Goal: Task Accomplishment & Management: Use online tool/utility

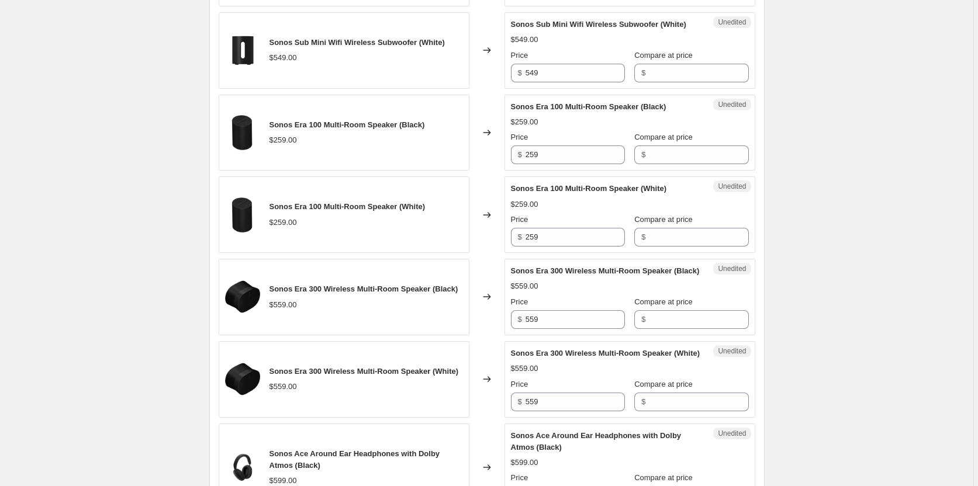
scroll to position [777, 0]
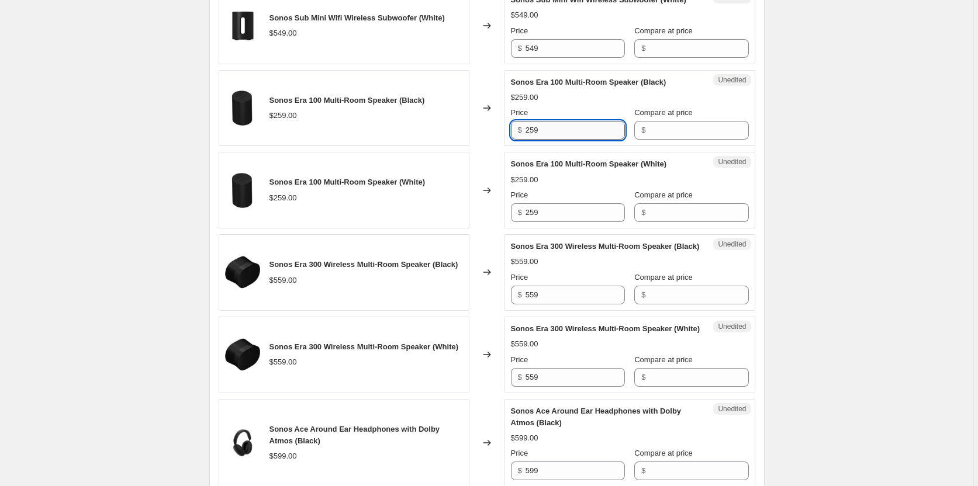
click at [583, 140] on input "259" at bounding box center [574, 130] width 99 height 19
type input "235.00"
click at [693, 188] on div "Sonos Era 100 Multi-Room Speaker (White) $259.00 Price $ 259 Compare at price $" at bounding box center [630, 190] width 238 height 64
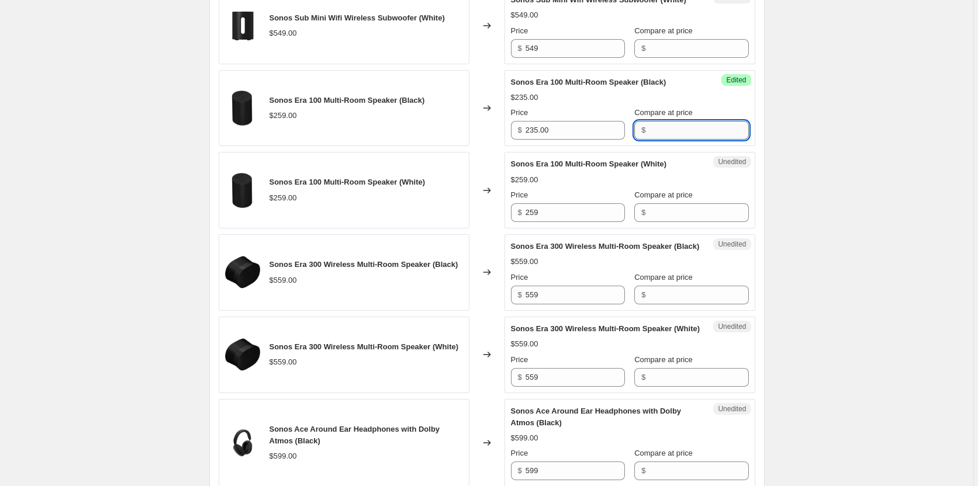
click at [651, 140] on input "Compare at price" at bounding box center [698, 130] width 99 height 19
type input "259.00"
click at [741, 147] on div "Success Edited Sonos Era 100 Multi-Room Speaker (Black) $235.00 $259.00 Price $…" at bounding box center [629, 108] width 251 height 77
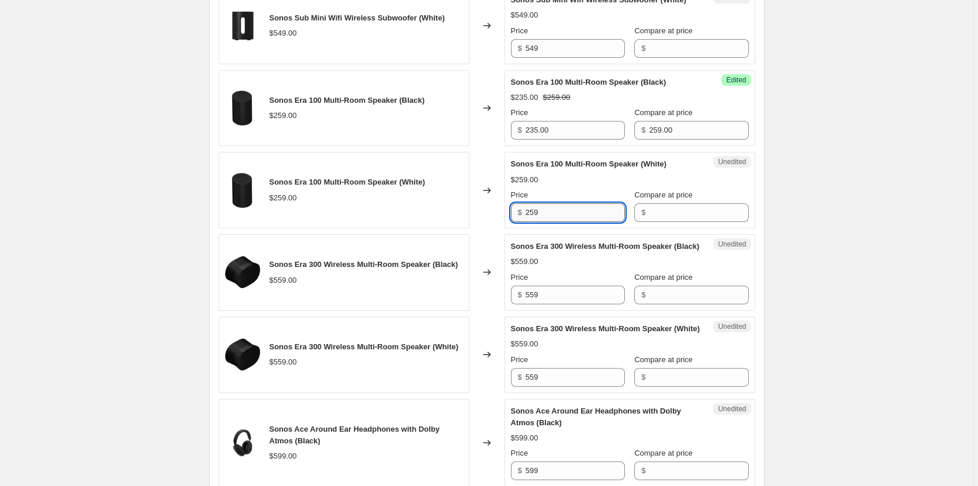
click at [593, 222] on input "259" at bounding box center [574, 212] width 99 height 19
type input "235.00"
click at [674, 222] on input "Compare at price" at bounding box center [698, 212] width 99 height 19
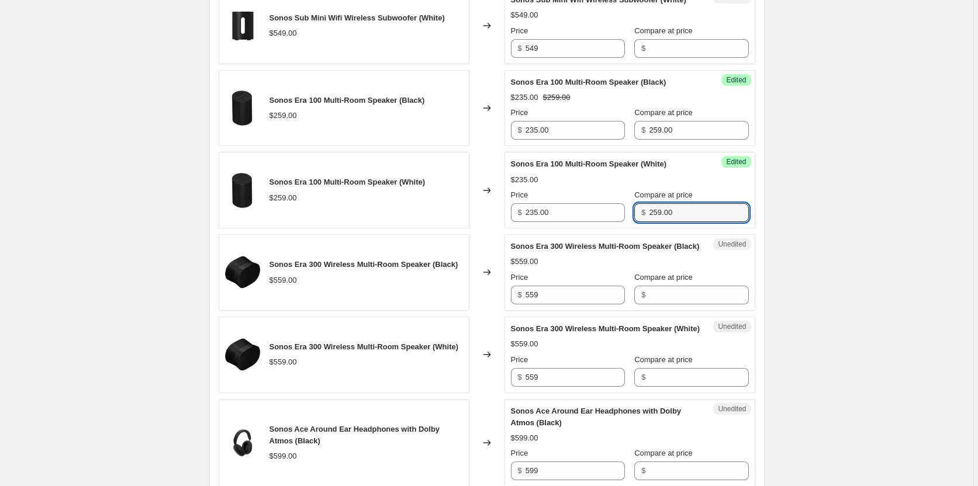
type input "259.00"
click at [597, 268] on div "$559.00" at bounding box center [630, 262] width 238 height 12
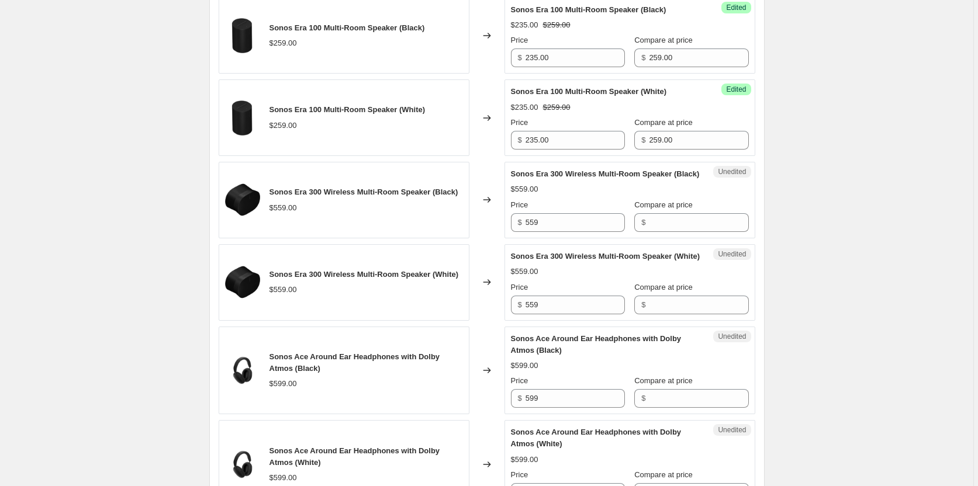
scroll to position [850, 0]
click at [576, 231] on input "559" at bounding box center [574, 222] width 99 height 19
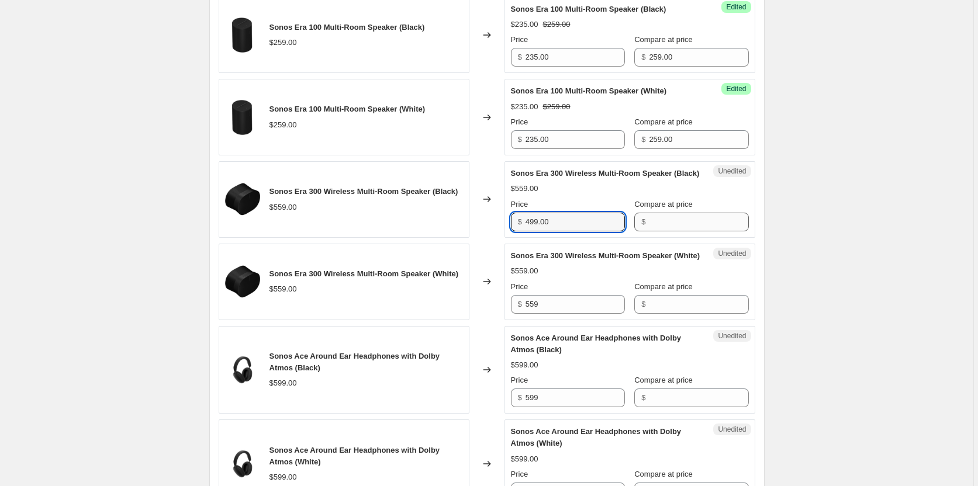
type input "499.00"
click at [663, 231] on input "Compare at price" at bounding box center [698, 222] width 99 height 19
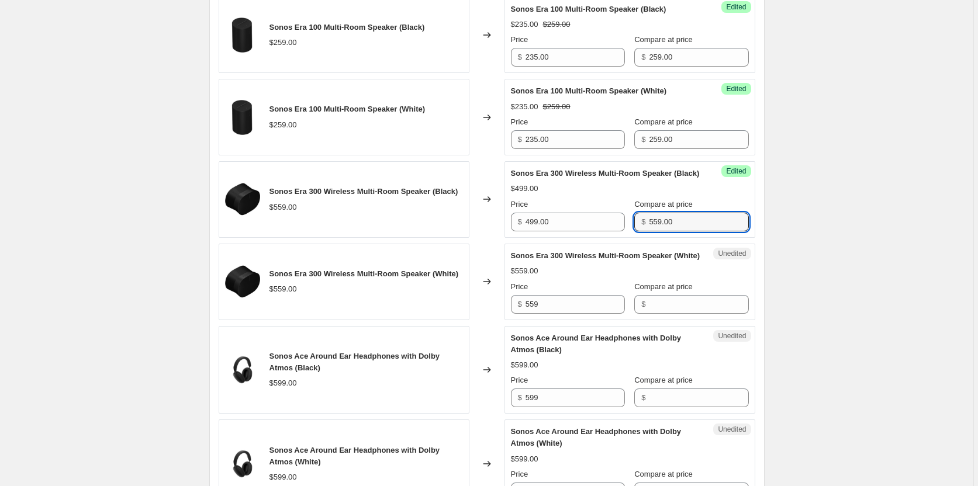
type input "559.00"
click at [627, 277] on div "$559.00" at bounding box center [630, 271] width 238 height 12
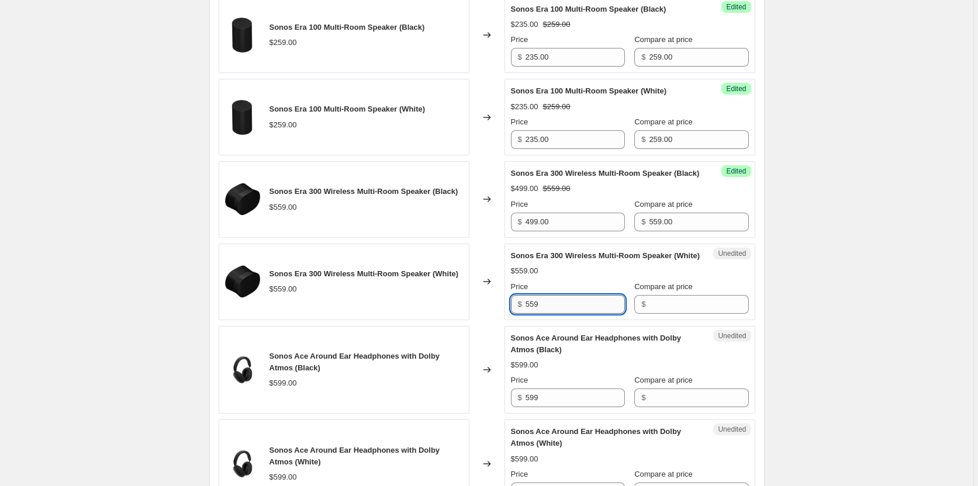
click at [591, 314] on input "559" at bounding box center [574, 304] width 99 height 19
type input "499.00"
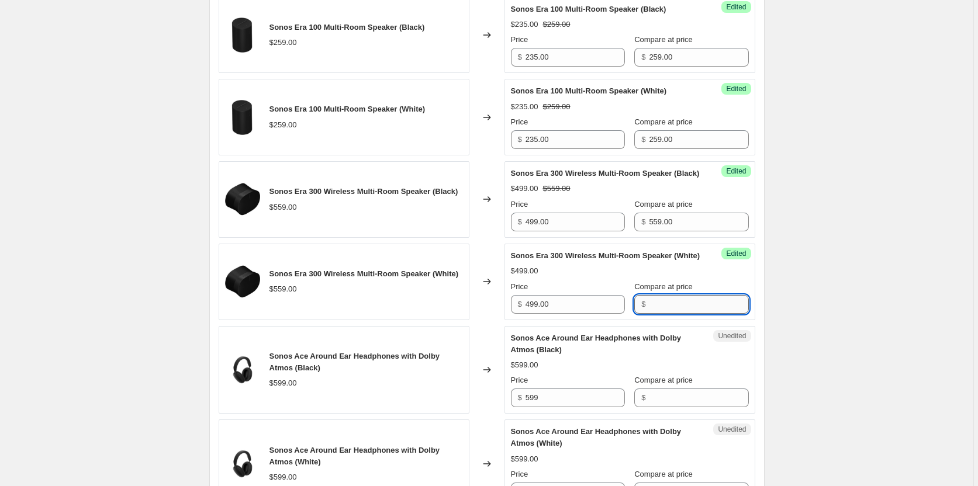
click at [653, 314] on input "Compare at price" at bounding box center [698, 304] width 99 height 19
type input "4"
type input "559.00"
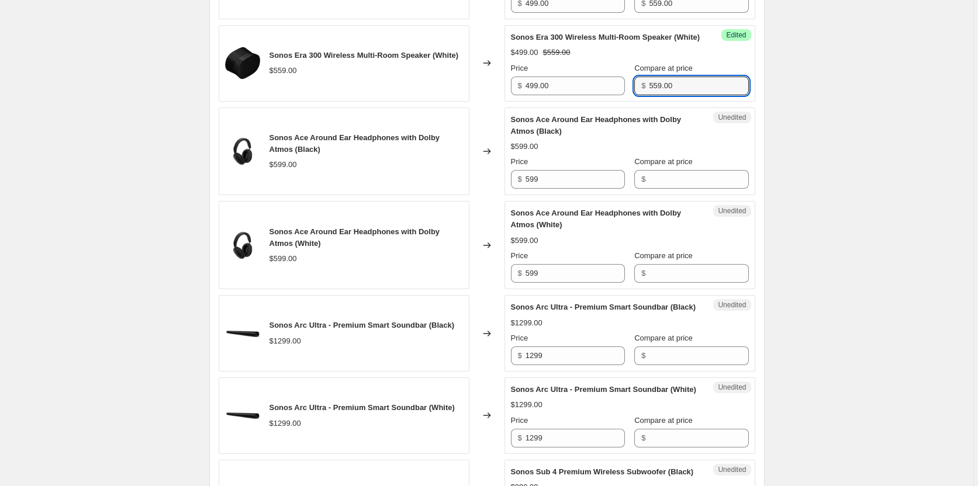
scroll to position [1070, 0]
click at [580, 188] on input "599" at bounding box center [574, 178] width 99 height 19
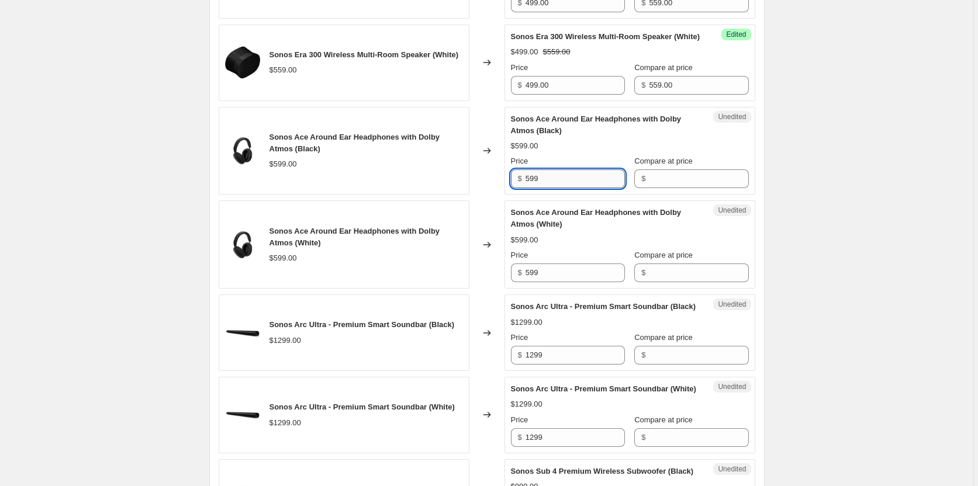
click at [580, 188] on input "599" at bounding box center [574, 178] width 99 height 19
type input "399.00"
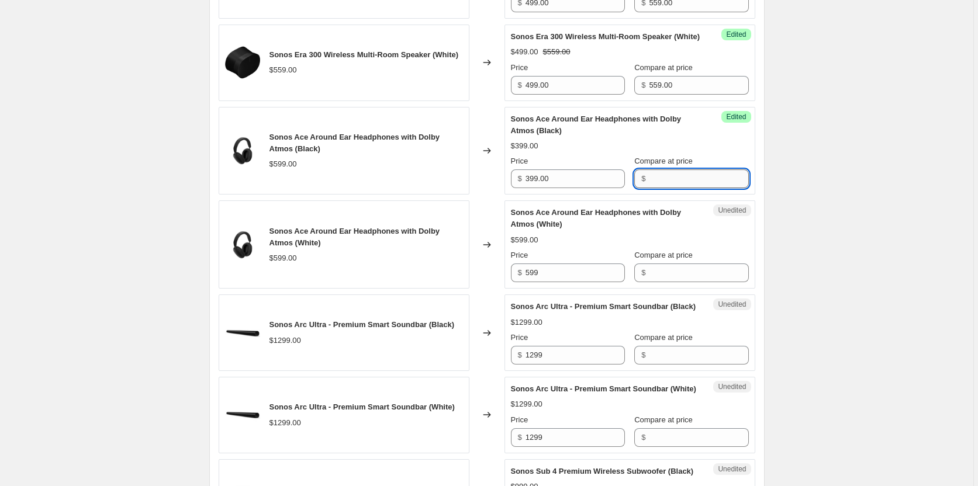
click at [676, 188] on input "Compare at price" at bounding box center [698, 178] width 99 height 19
type input "599.00"
click at [583, 282] on input "599" at bounding box center [574, 273] width 99 height 19
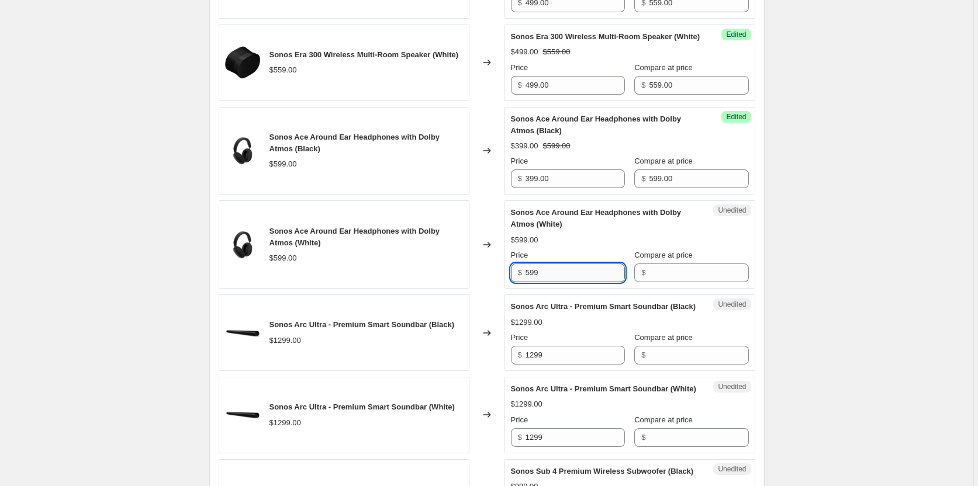
click at [583, 282] on input "599" at bounding box center [574, 273] width 99 height 19
type input "399.00"
click at [677, 282] on input "Compare at price" at bounding box center [698, 273] width 99 height 19
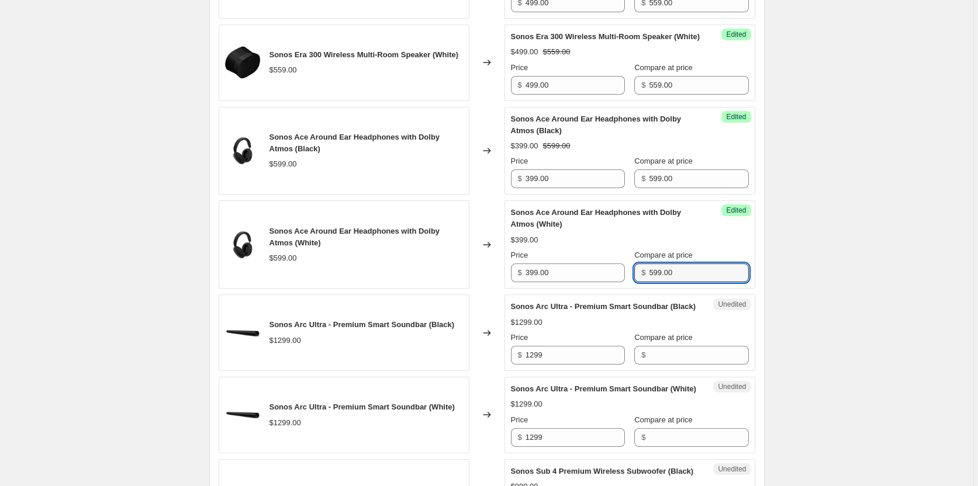
type input "599.00"
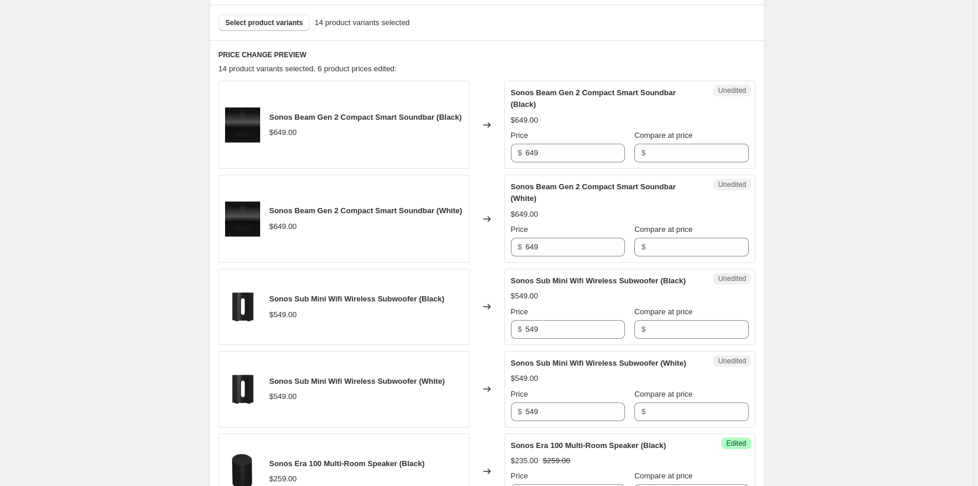
scroll to position [412, 0]
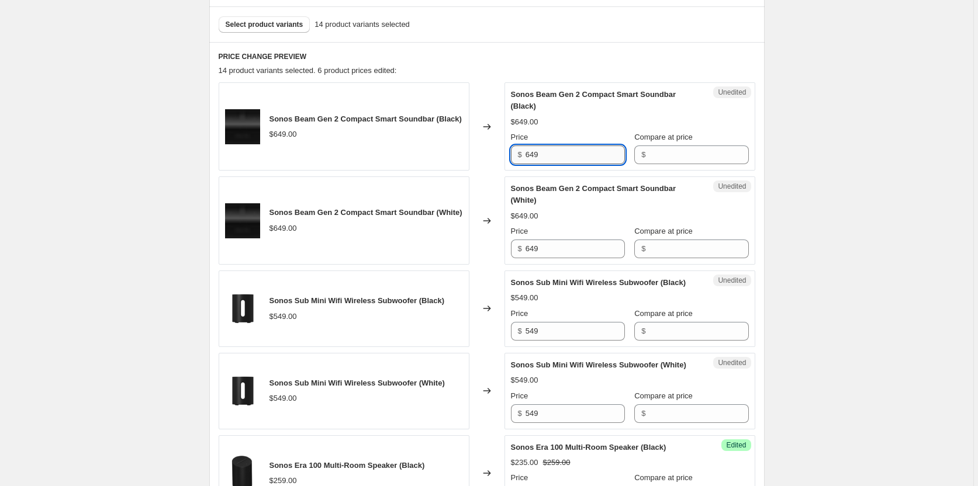
click at [579, 151] on input "649" at bounding box center [574, 155] width 99 height 19
type input "479.00"
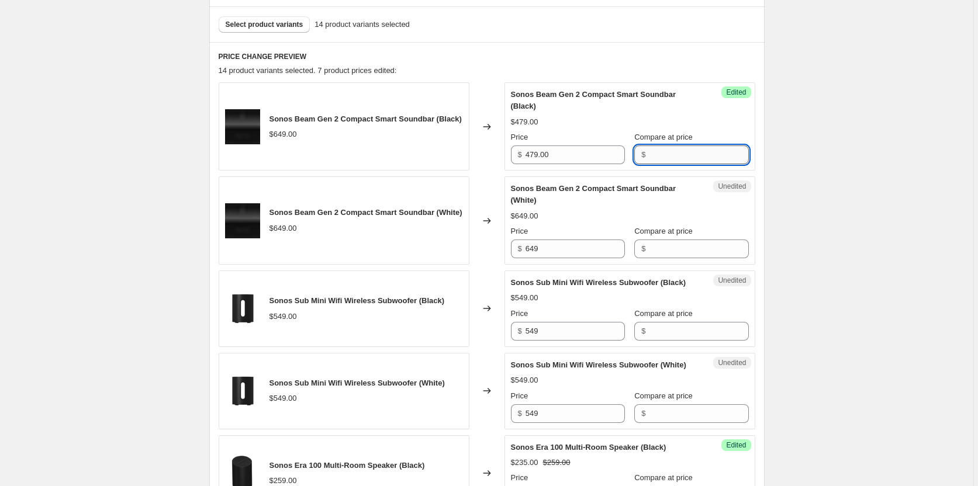
click at [665, 162] on input "Compare at price" at bounding box center [698, 155] width 99 height 19
type input "4"
type input "649.00"
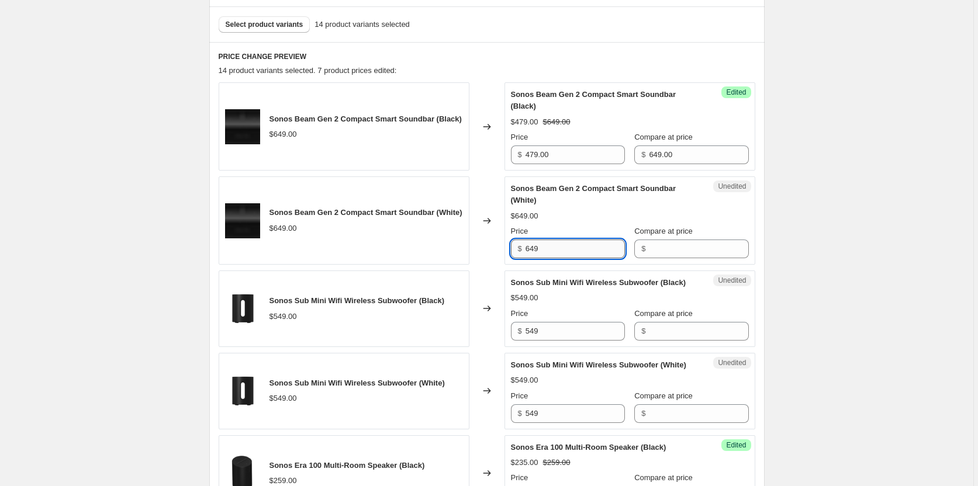
click at [582, 246] on input "649" at bounding box center [574, 249] width 99 height 19
click at [583, 246] on input "649" at bounding box center [574, 249] width 99 height 19
type input "6"
type input "479.00"
click at [669, 252] on input "Compare at price" at bounding box center [698, 249] width 99 height 19
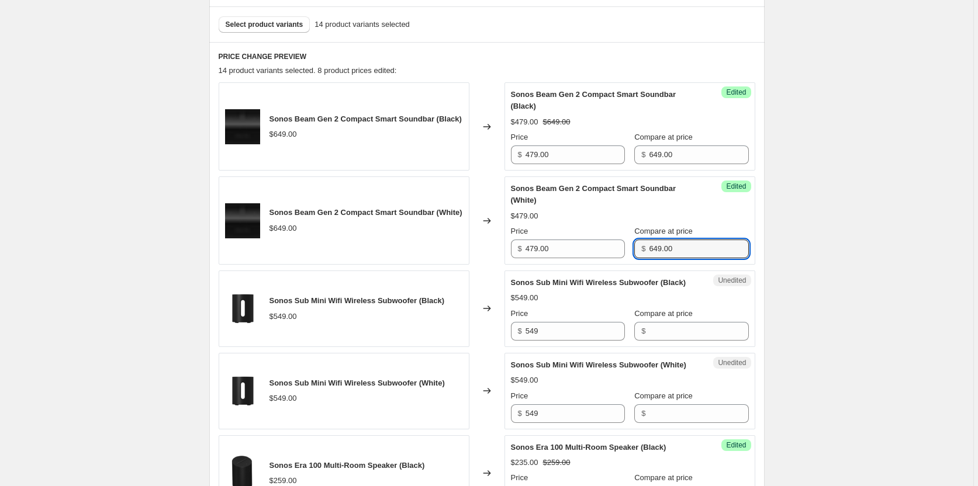
type input "649.00"
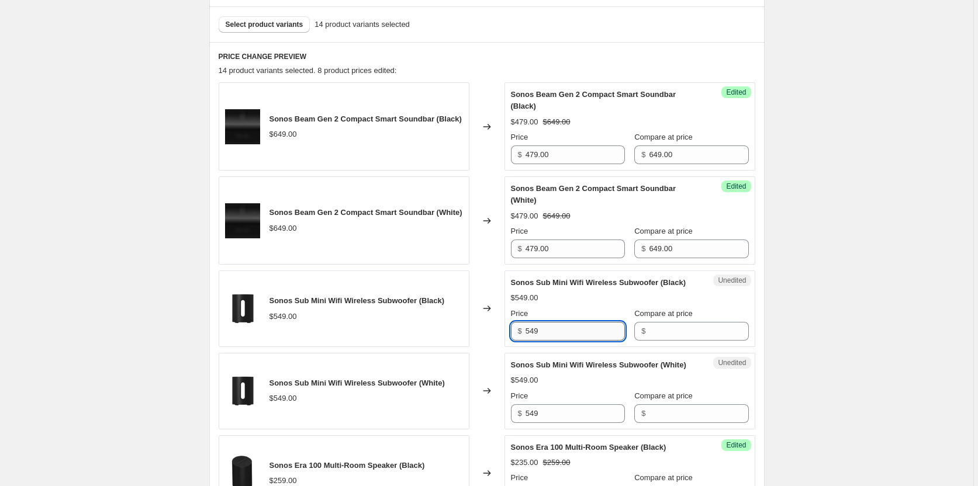
click at [579, 341] on input "549" at bounding box center [574, 331] width 99 height 19
type input "519"
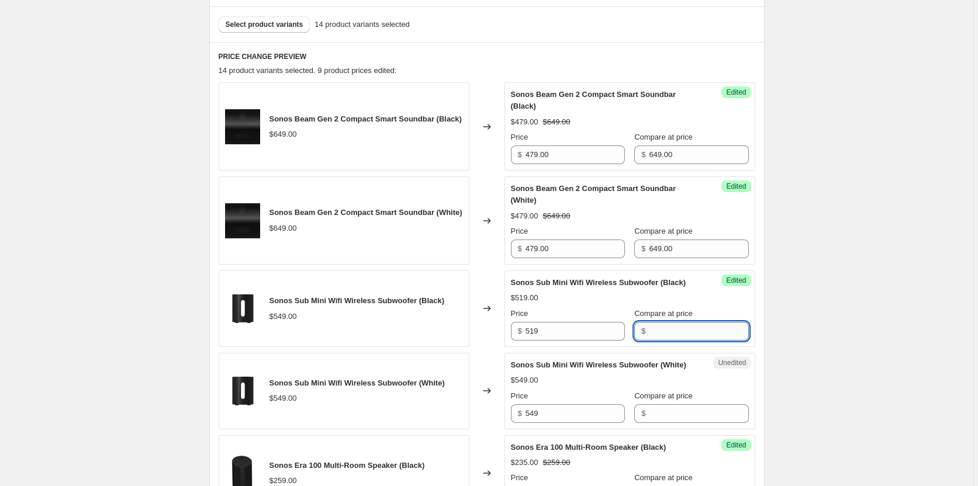
click at [680, 341] on input "Compare at price" at bounding box center [698, 331] width 99 height 19
type input "649"
click at [629, 302] on div "Sonos Sub Mini Wifi Wireless Subwoofer (Black) $519.00 $649.00 Price $ 519 Comp…" at bounding box center [630, 309] width 238 height 64
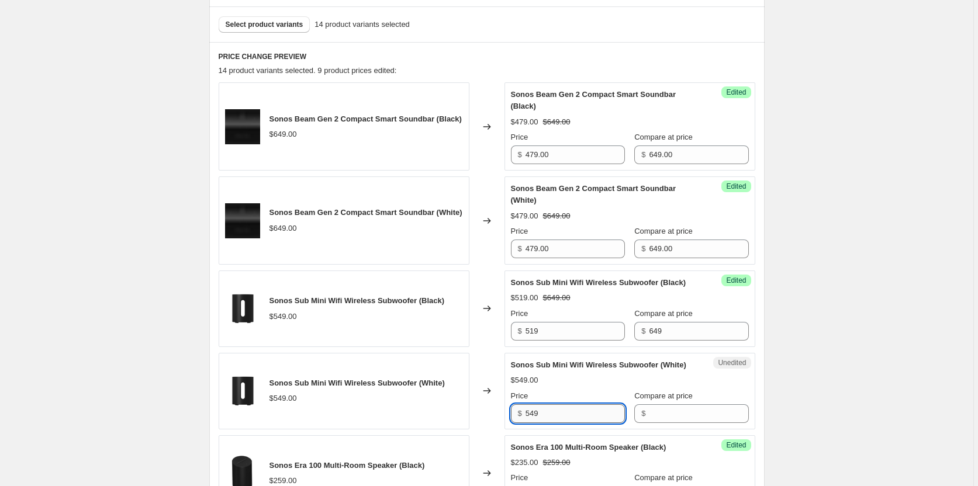
click at [576, 423] on input "549" at bounding box center [574, 413] width 99 height 19
type input "519"
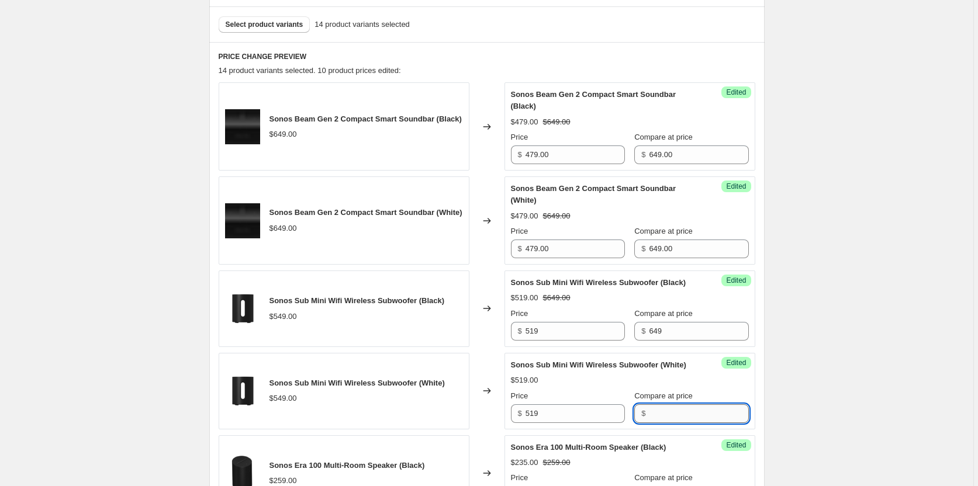
click at [668, 423] on input "Compare at price" at bounding box center [698, 413] width 99 height 19
type input "649.00"
click at [655, 341] on input "649" at bounding box center [698, 331] width 99 height 19
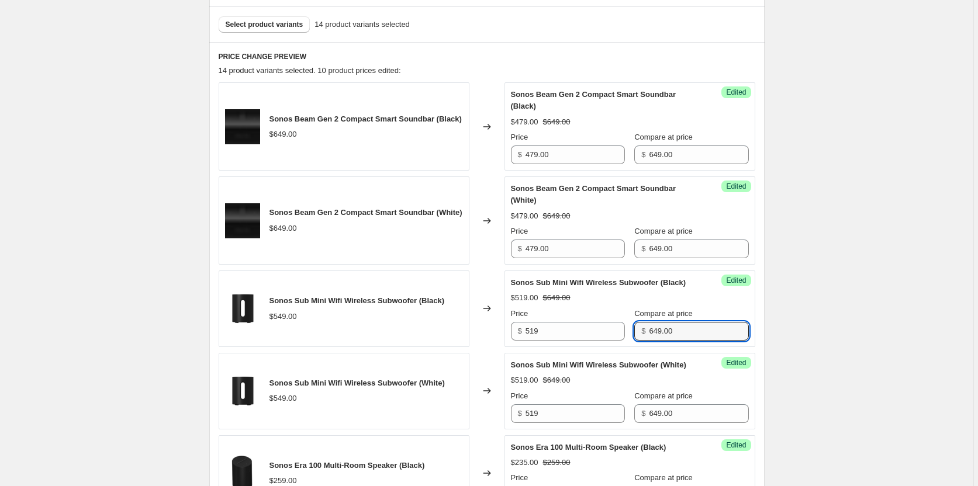
type input "649.00"
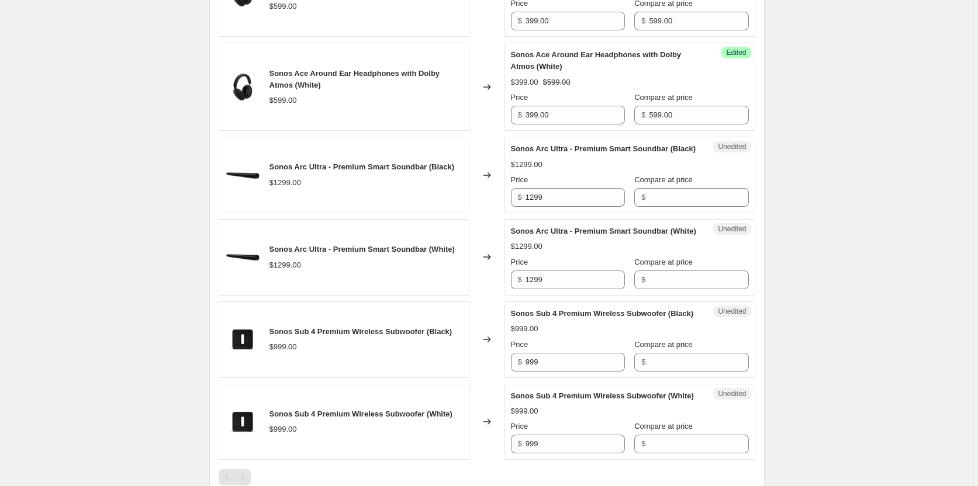
scroll to position [1289, 0]
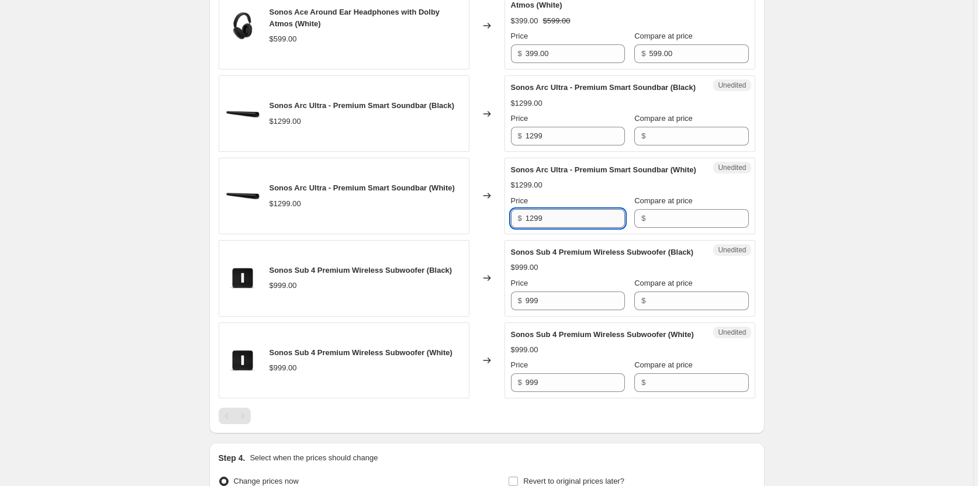
click at [589, 228] on input "1299" at bounding box center [574, 218] width 99 height 19
type input "1219.00"
click at [649, 228] on input "Compare at price" at bounding box center [698, 218] width 99 height 19
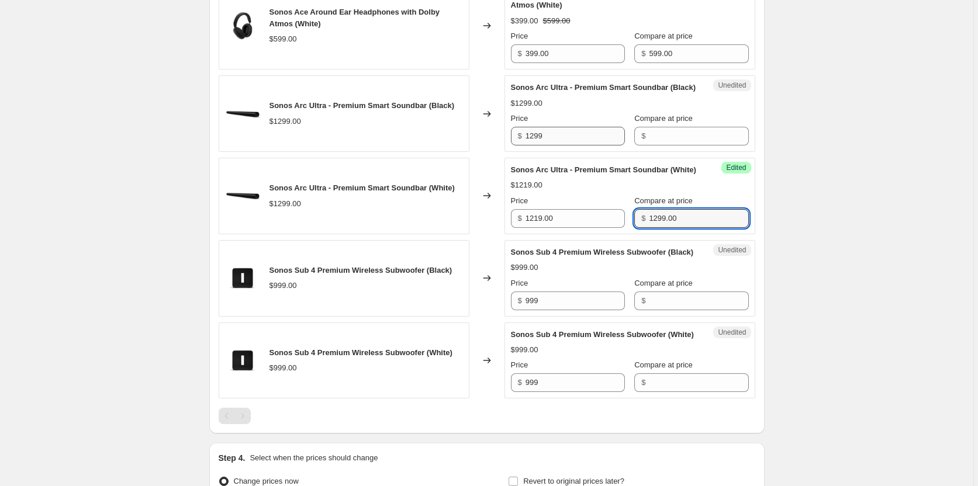
type input "1299.00"
click at [580, 146] on input "1299" at bounding box center [574, 136] width 99 height 19
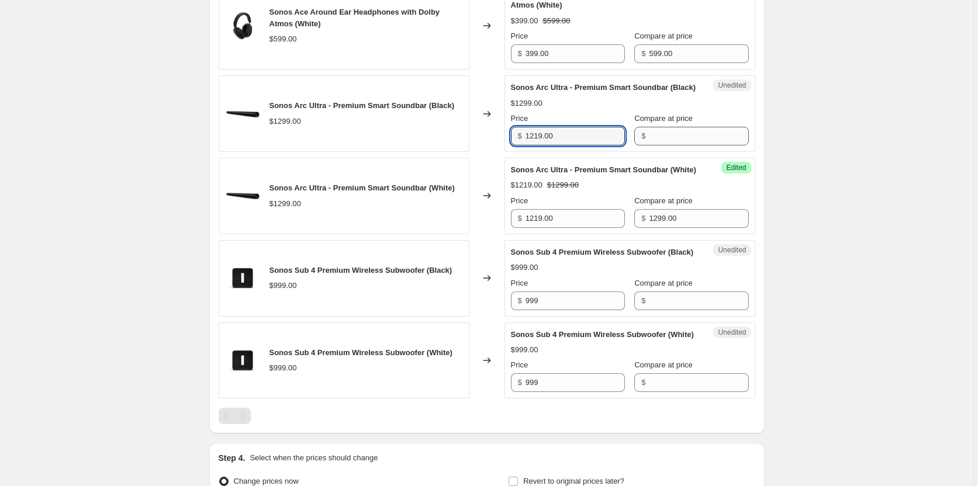
type input "1219.00"
click at [651, 146] on input "Compare at price" at bounding box center [698, 136] width 99 height 19
type input "1299.00"
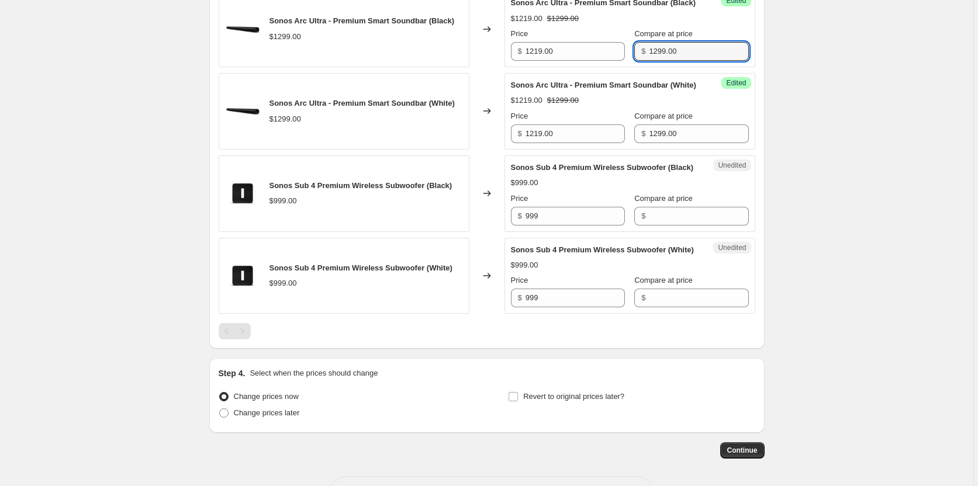
scroll to position [1435, 0]
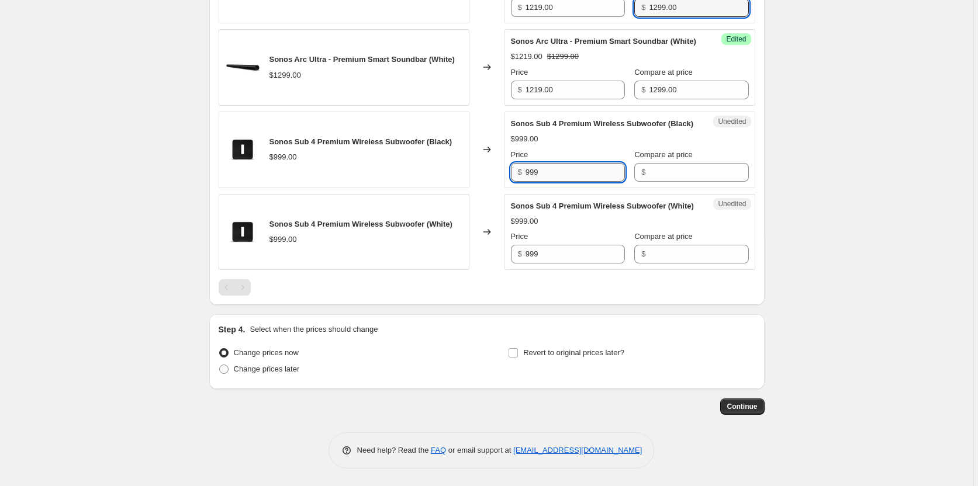
click at [590, 182] on input "999" at bounding box center [574, 172] width 99 height 19
type input "949.00"
click at [679, 17] on input "1299.00" at bounding box center [698, 7] width 99 height 19
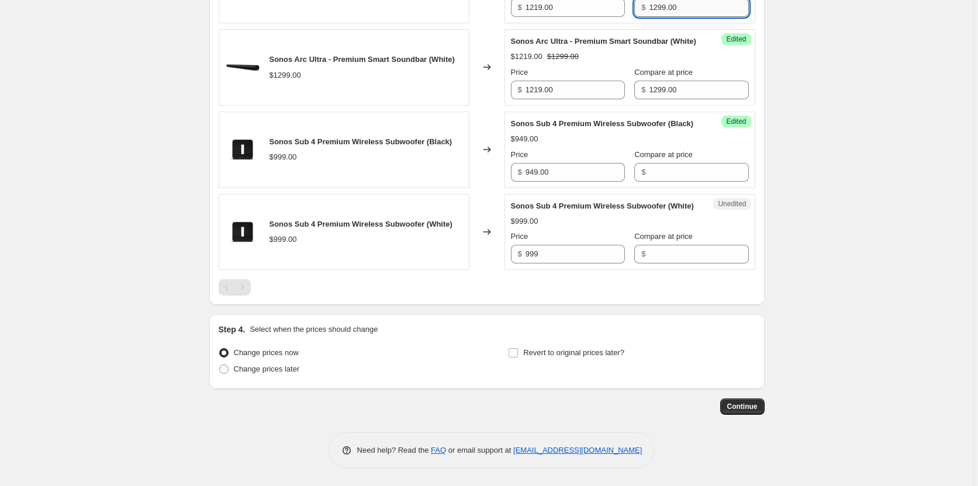
click at [679, 17] on input "1299.00" at bounding box center [698, 7] width 99 height 19
type input "1449.00"
click at [690, 99] on input "1299.00" at bounding box center [698, 90] width 99 height 19
type input "1449.00"
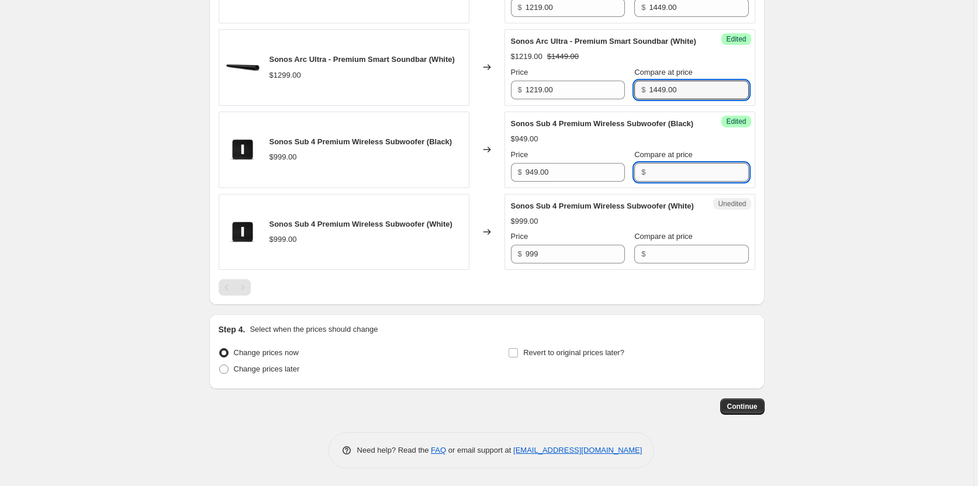
click at [670, 182] on input "Compare at price" at bounding box center [698, 172] width 99 height 19
type input "1149.00"
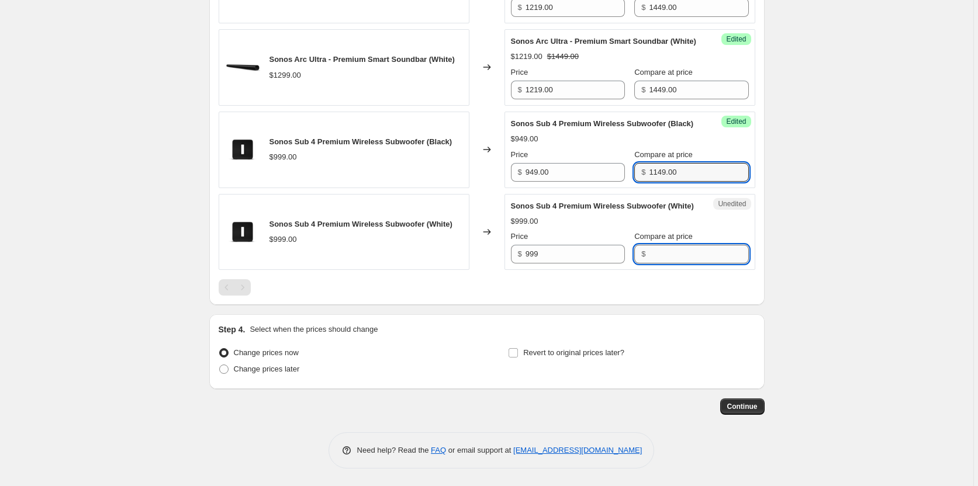
click at [674, 264] on input "Compare at price" at bounding box center [698, 254] width 99 height 19
type input "1149.00"
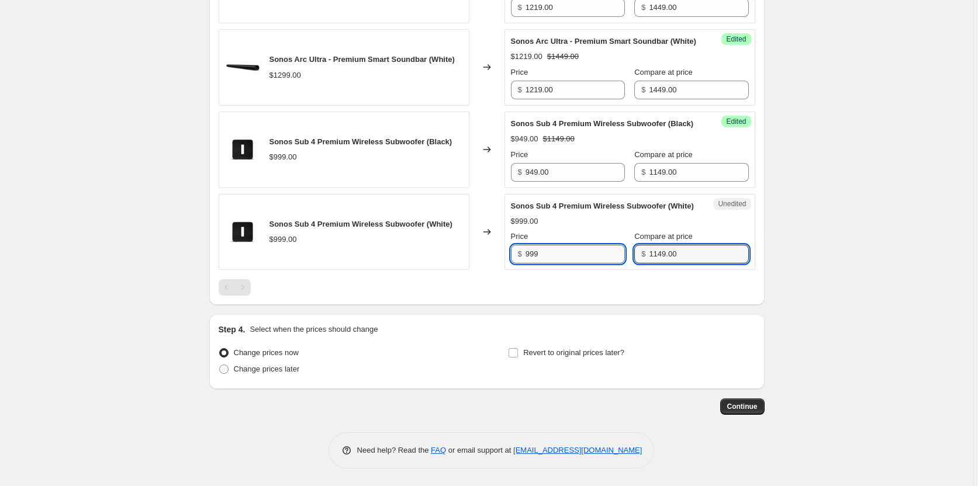
click at [582, 264] on input "999" at bounding box center [574, 254] width 99 height 19
type input "949.00"
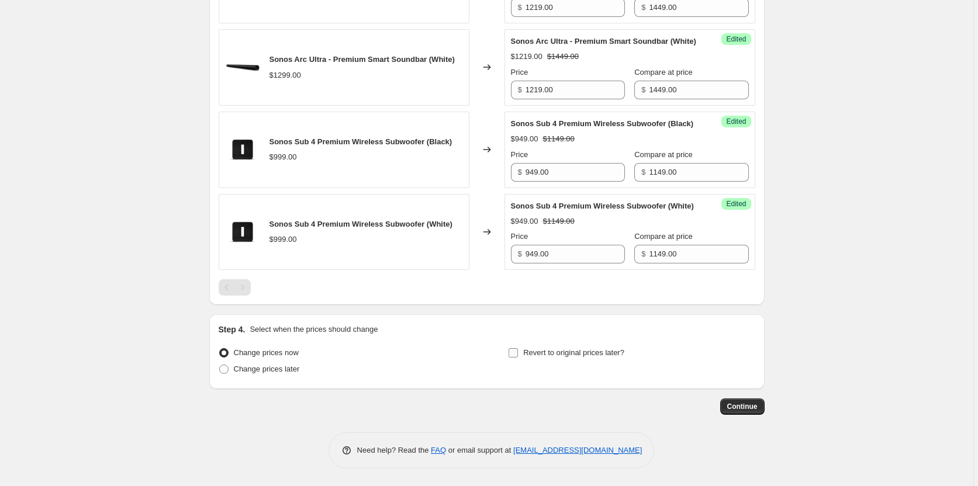
click at [514, 354] on input "Revert to original prices later?" at bounding box center [512, 352] width 9 height 9
checkbox input "true"
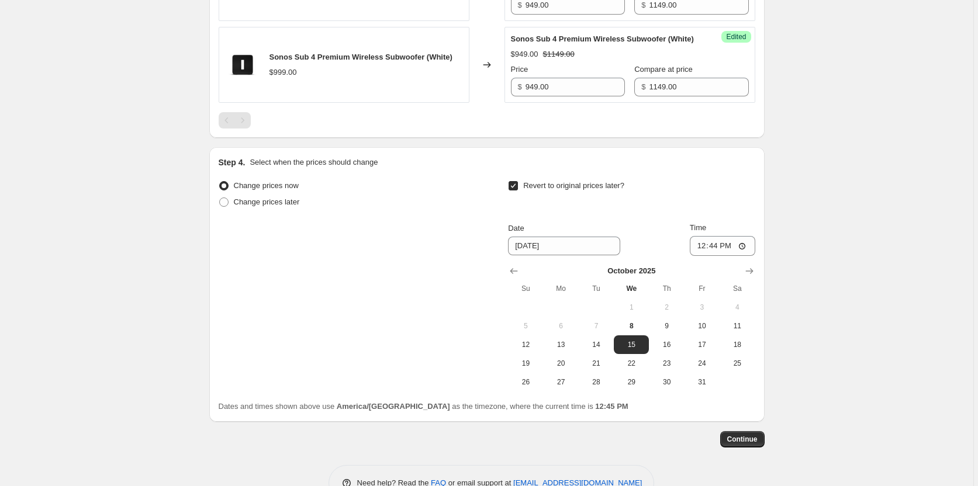
scroll to position [1654, 0]
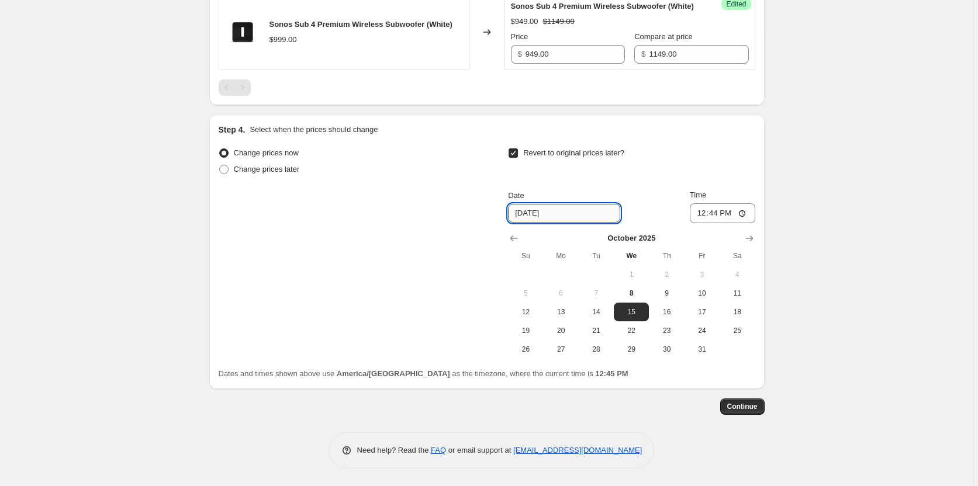
click at [597, 223] on input "[DATE]" at bounding box center [564, 213] width 112 height 19
click at [569, 317] on span "13" at bounding box center [561, 311] width 26 height 9
type input "[DATE]"
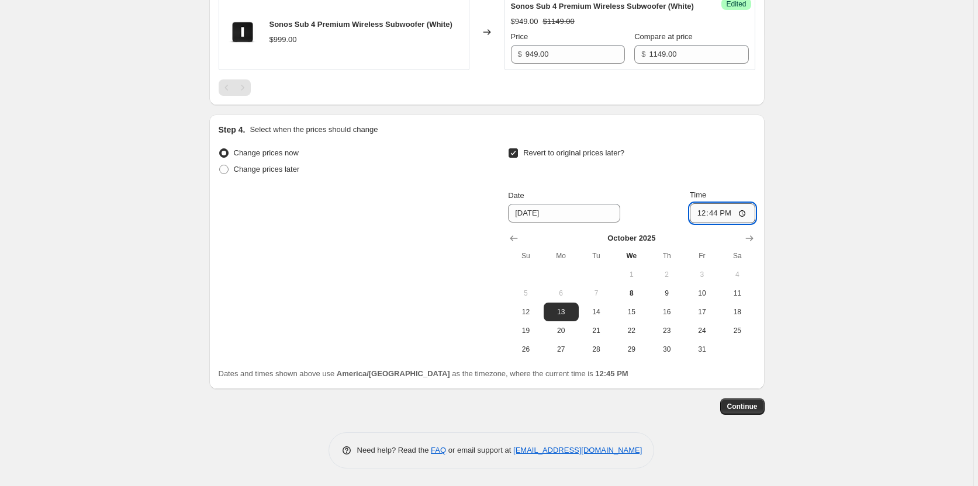
click at [718, 223] on input "12:44" at bounding box center [722, 213] width 65 height 20
type input "01:00"
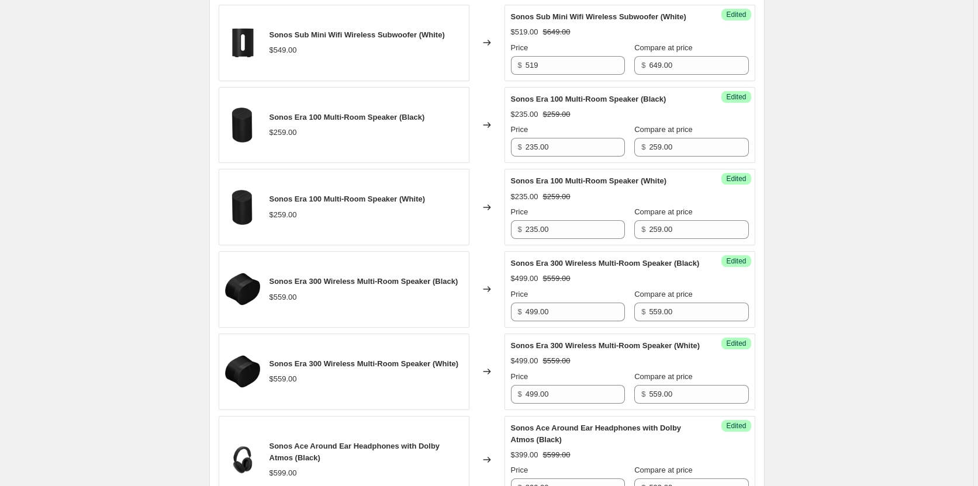
scroll to position [704, 0]
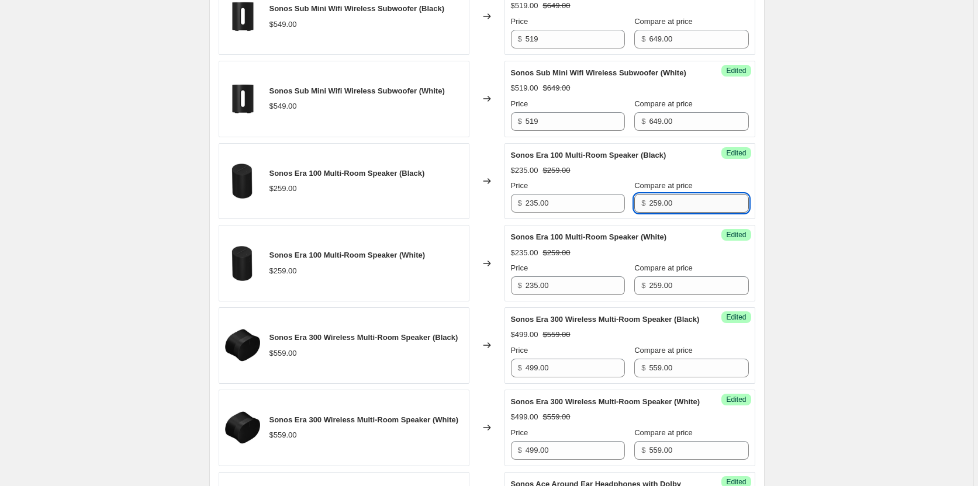
click at [690, 213] on input "259.00" at bounding box center [698, 203] width 99 height 19
type input "289.00"
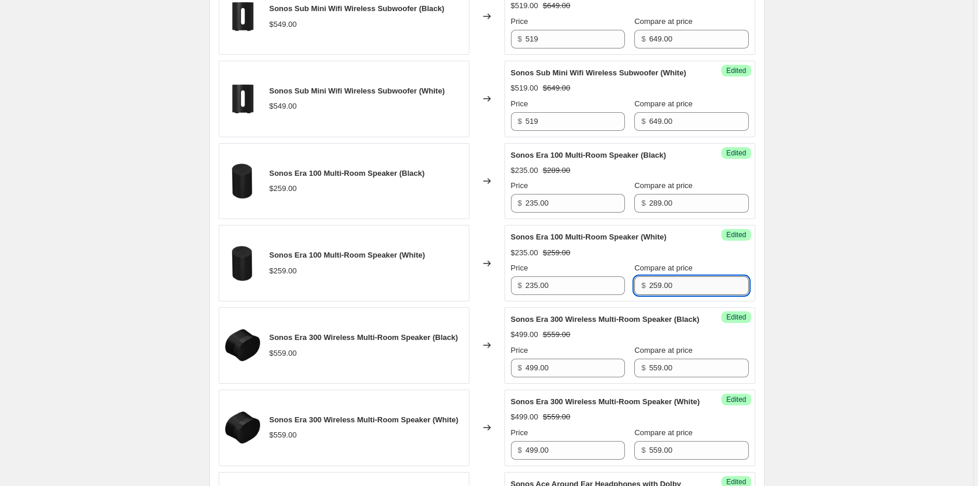
click at [669, 295] on input "259.00" at bounding box center [698, 285] width 99 height 19
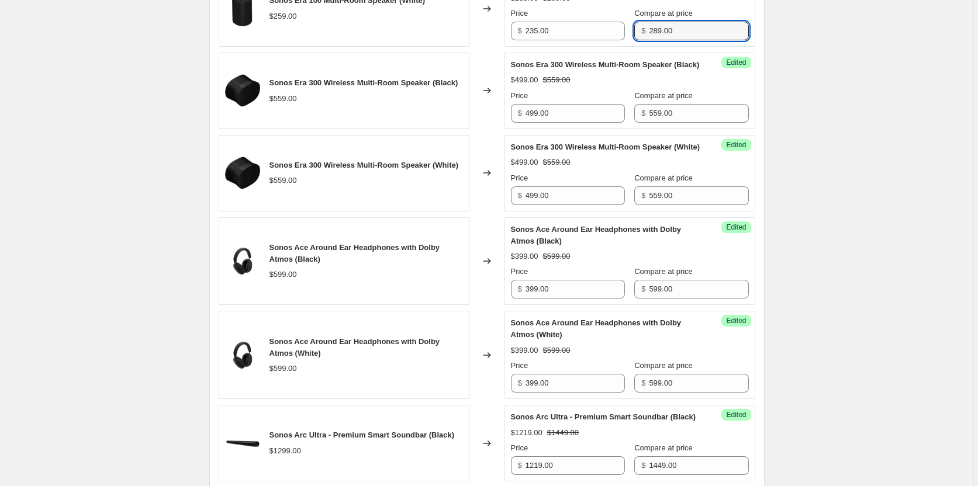
scroll to position [997, 0]
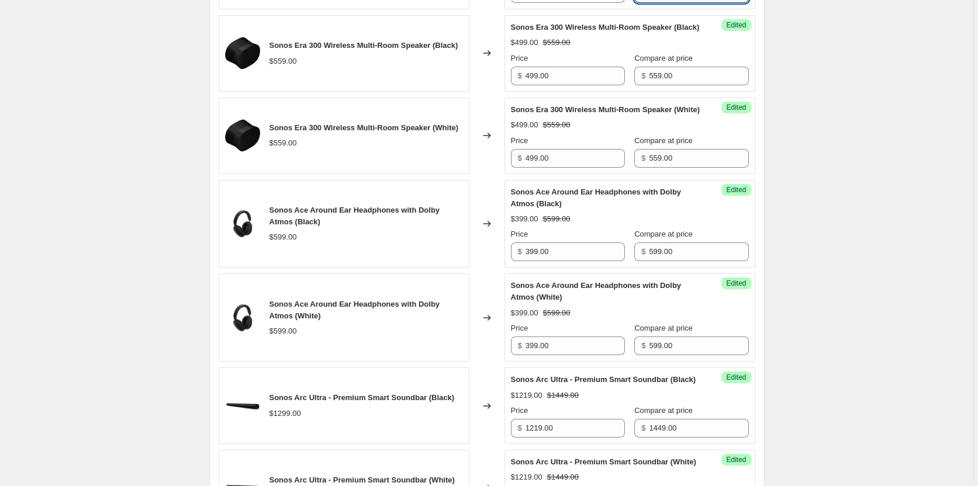
type input "289.00"
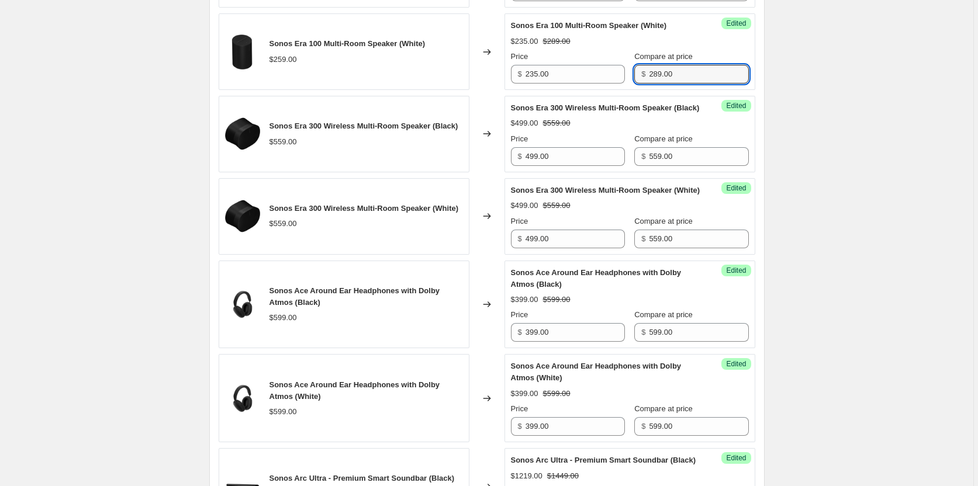
scroll to position [850, 0]
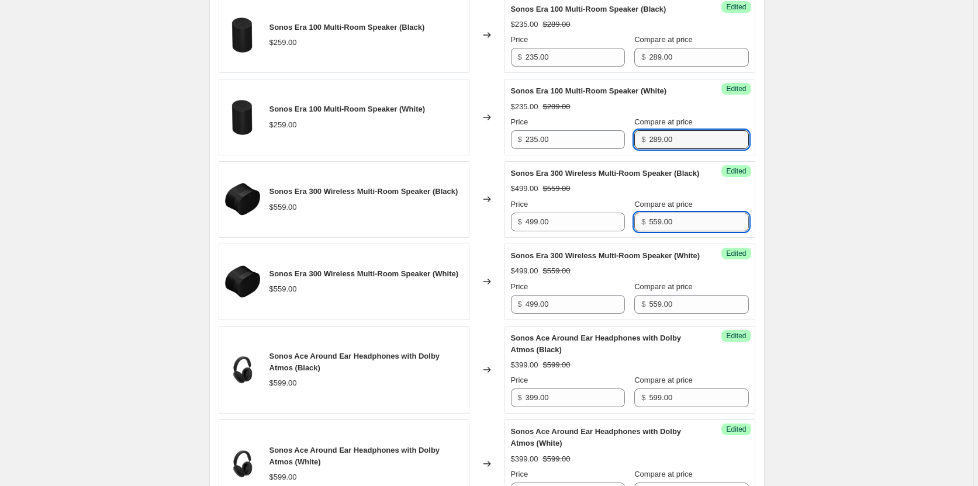
click at [677, 231] on input "559.00" at bounding box center [698, 222] width 99 height 19
type input "629.00"
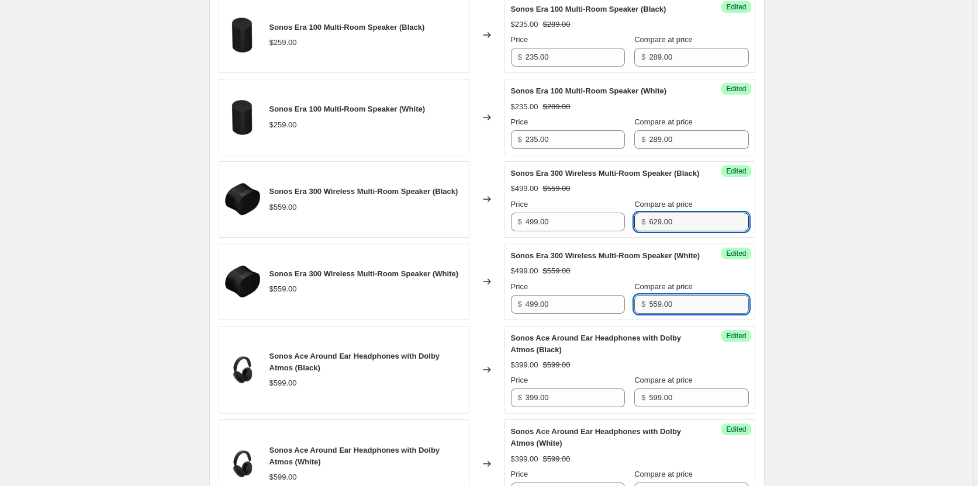
click at [698, 314] on input "559.00" at bounding box center [698, 304] width 99 height 19
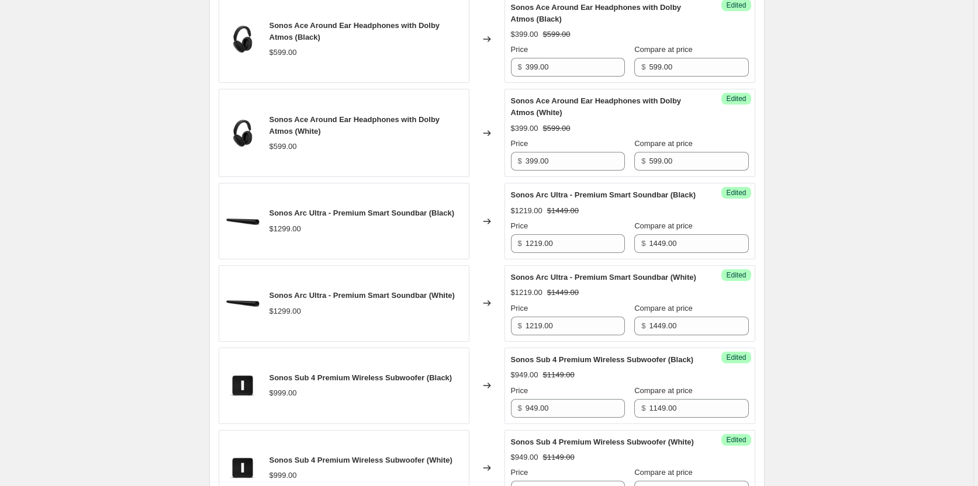
scroll to position [1216, 0]
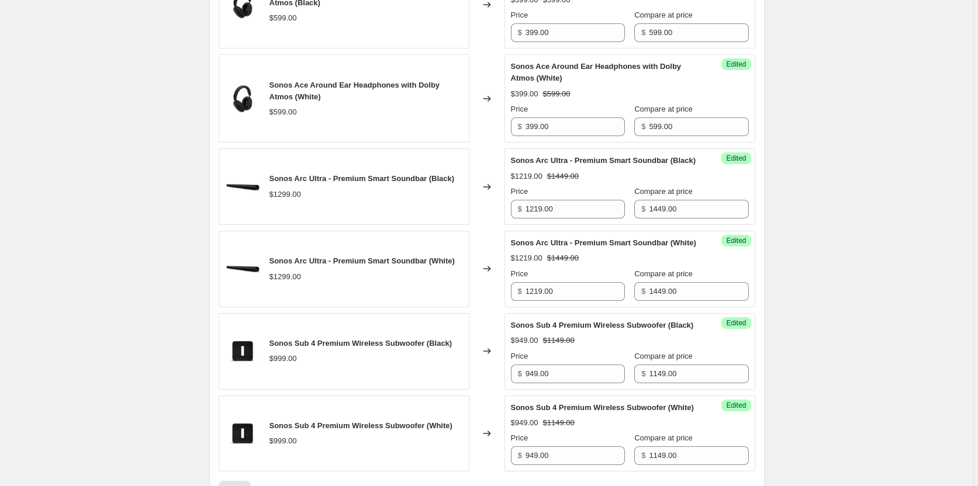
type input "629.00"
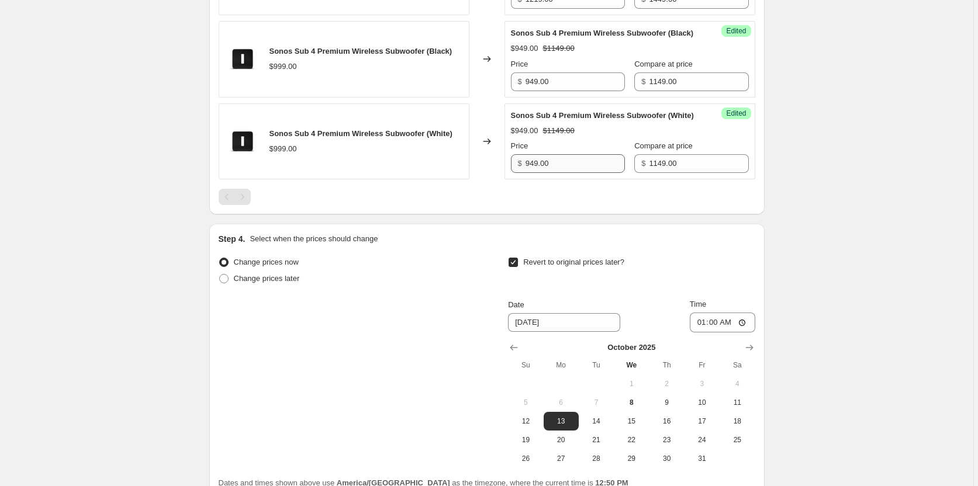
scroll to position [1711, 0]
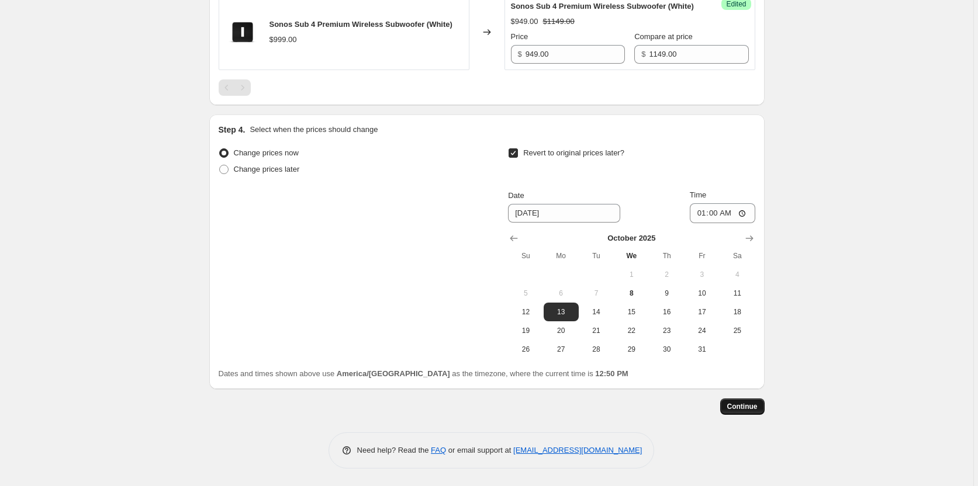
click at [750, 411] on span "Continue" at bounding box center [742, 406] width 30 height 9
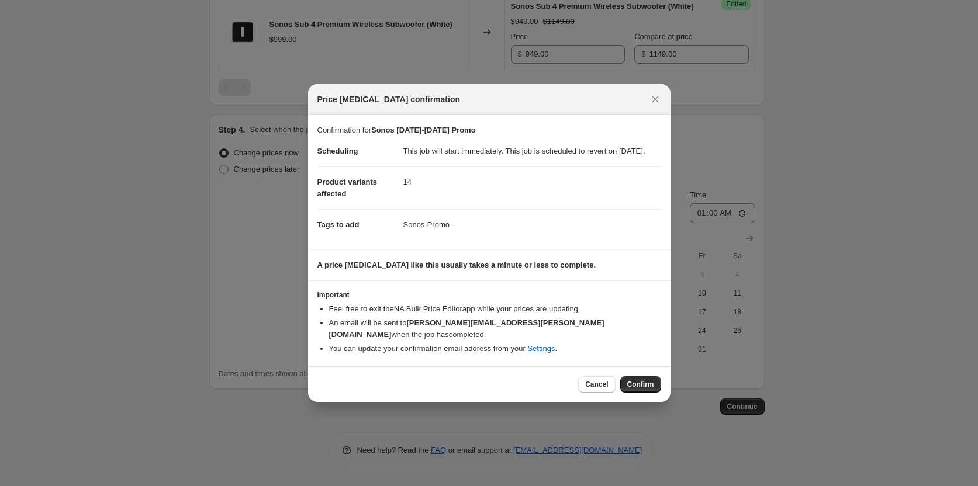
click at [646, 384] on span "Confirm" at bounding box center [640, 384] width 27 height 9
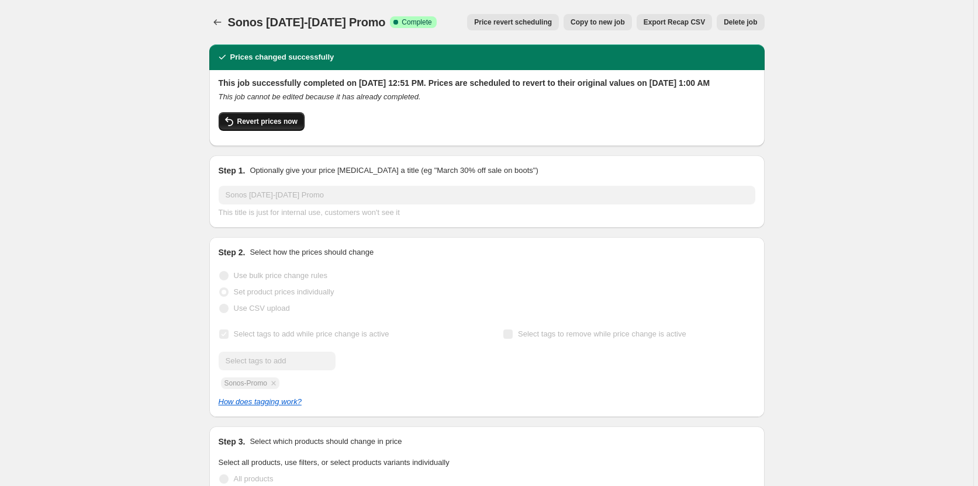
click at [283, 126] on span "Revert prices now" at bounding box center [267, 121] width 60 height 9
checkbox input "false"
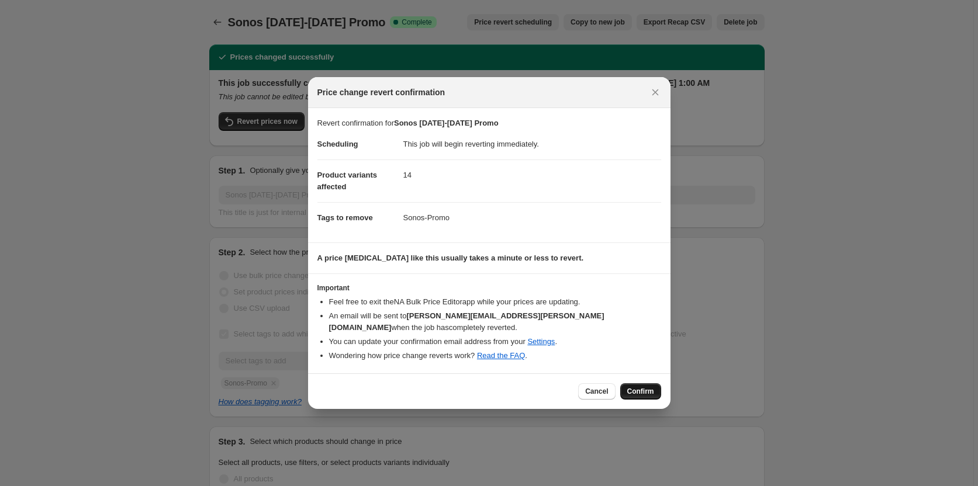
click at [642, 387] on span "Confirm" at bounding box center [640, 391] width 27 height 9
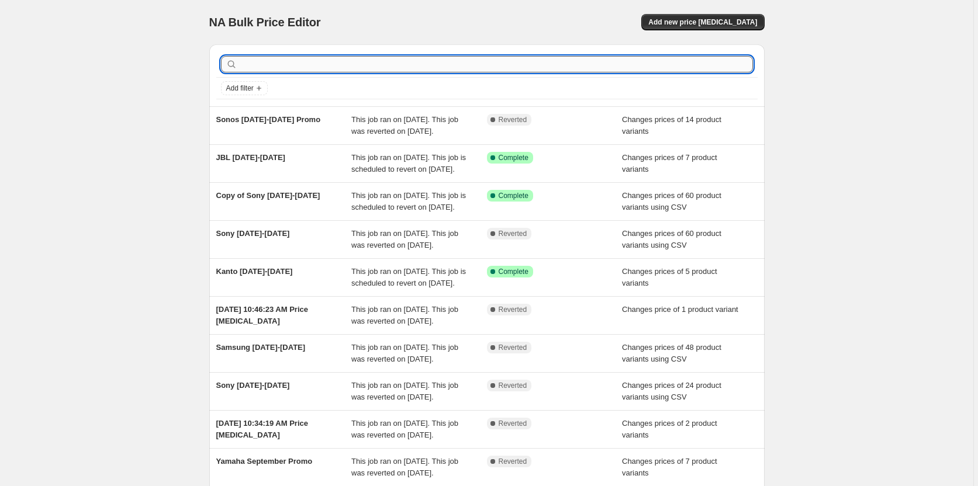
click at [409, 66] on input "text" at bounding box center [496, 64] width 513 height 16
type input "sonons promo [DATE]-[DATE]"
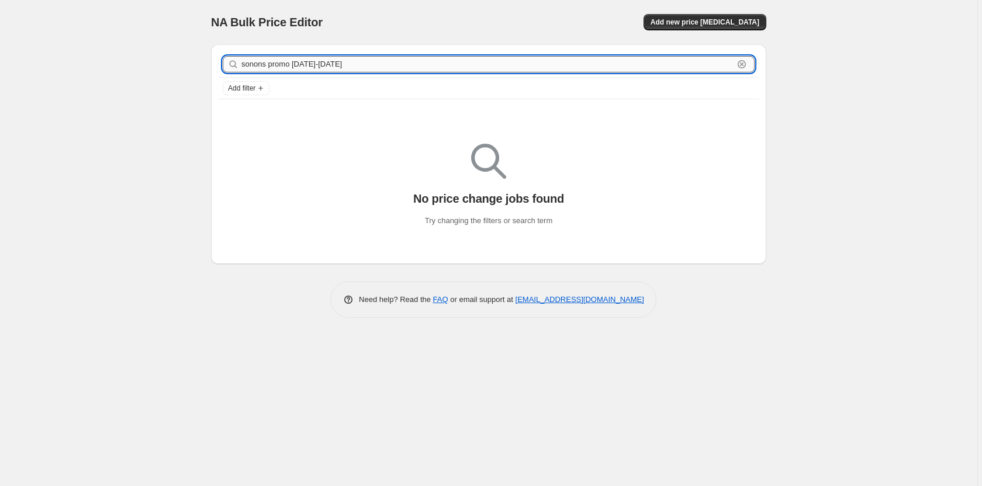
click at [266, 61] on input "sonons promo [DATE]-[DATE]" at bounding box center [487, 64] width 492 height 16
type input "sono promo [DATE]-[DATE]"
click at [316, 63] on input "sono promo [DATE]-[DATE]" at bounding box center [487, 64] width 492 height 16
type input "s"
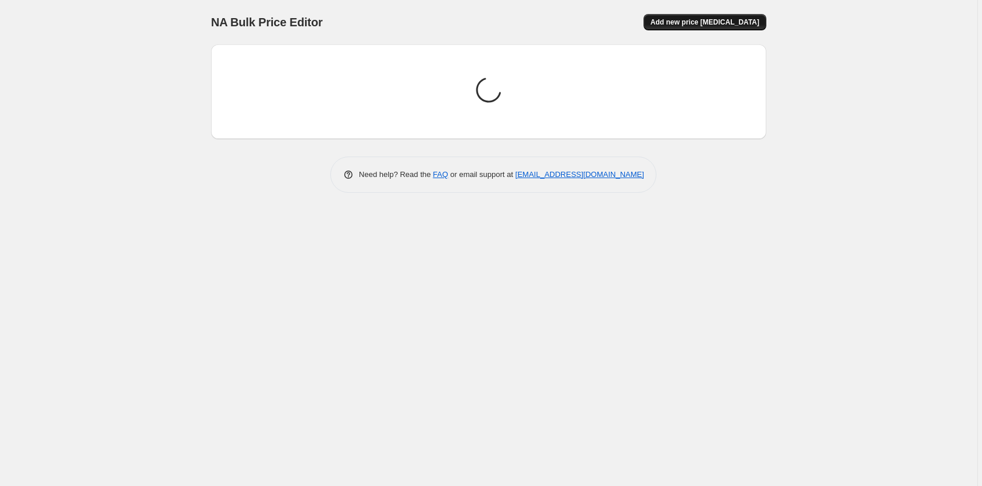
click at [692, 23] on span "Add new price [MEDICAL_DATA]" at bounding box center [705, 22] width 109 height 9
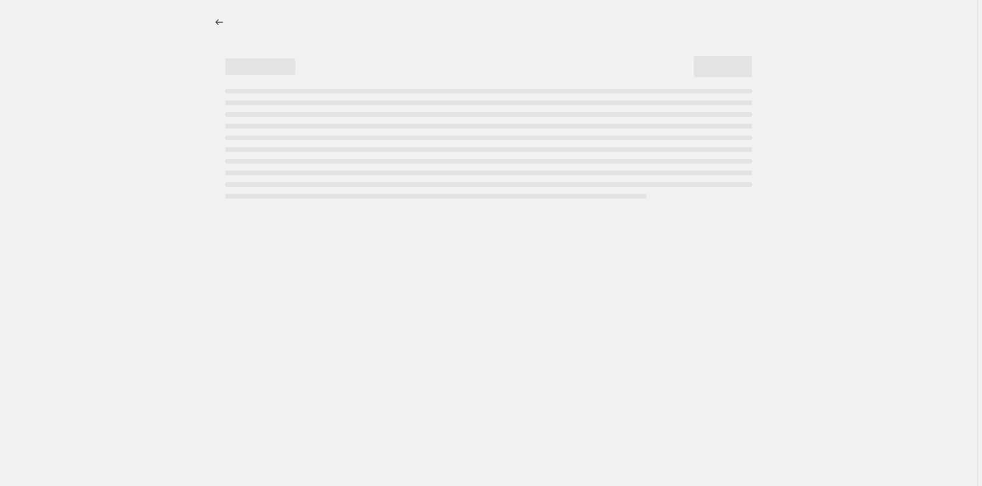
select select "percentage"
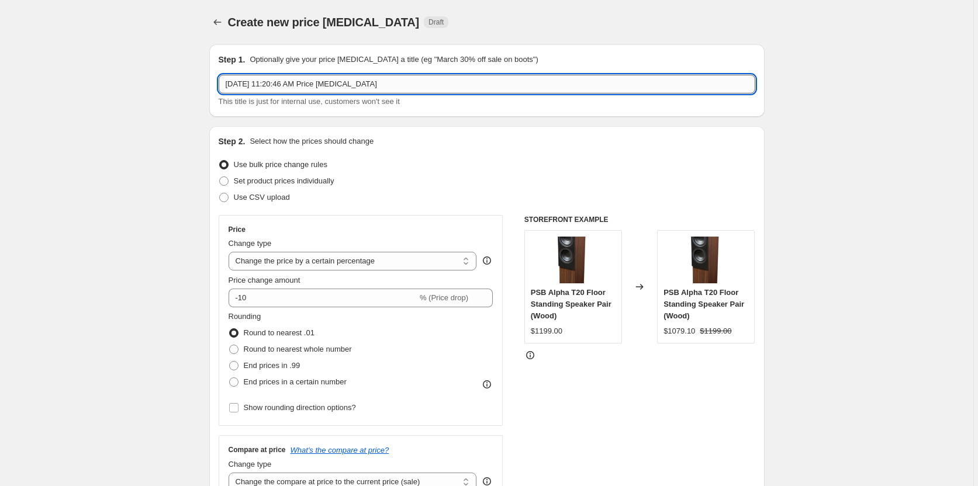
click at [372, 82] on input "[DATE] 11:20:46 AM Price [MEDICAL_DATA]" at bounding box center [487, 84] width 537 height 19
type input "Sonos Promo [DATE]-[DATE]"
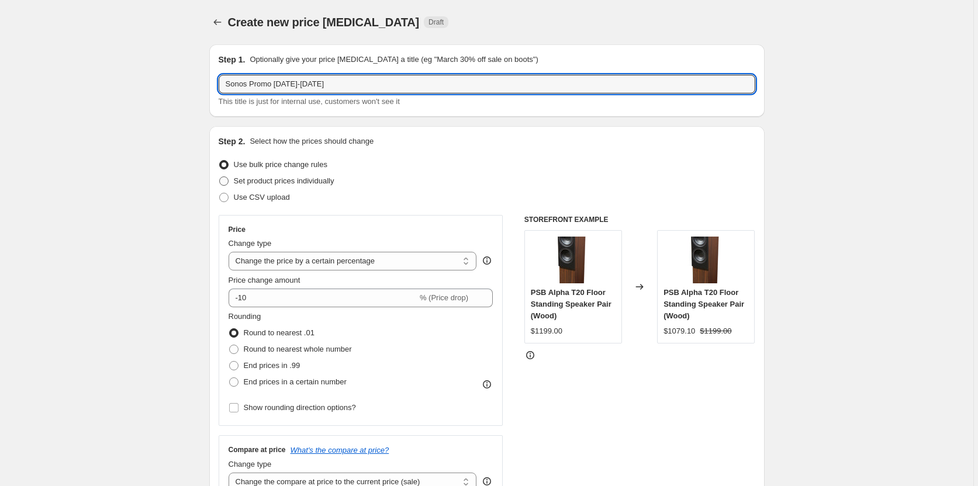
click at [224, 179] on span at bounding box center [223, 181] width 9 height 9
click at [220, 177] on input "Set product prices individually" at bounding box center [219, 177] width 1 height 1
radio input "true"
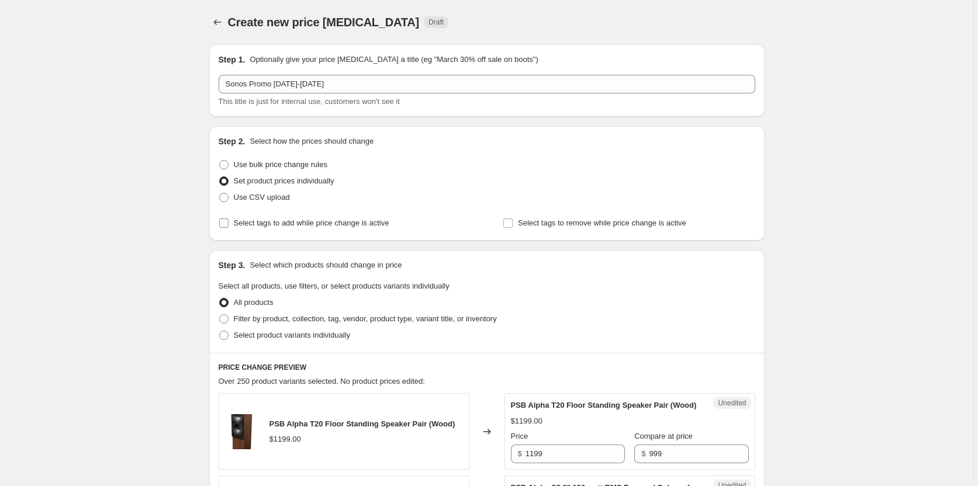
click at [224, 224] on input "Select tags to add while price change is active" at bounding box center [223, 223] width 9 height 9
checkbox input "true"
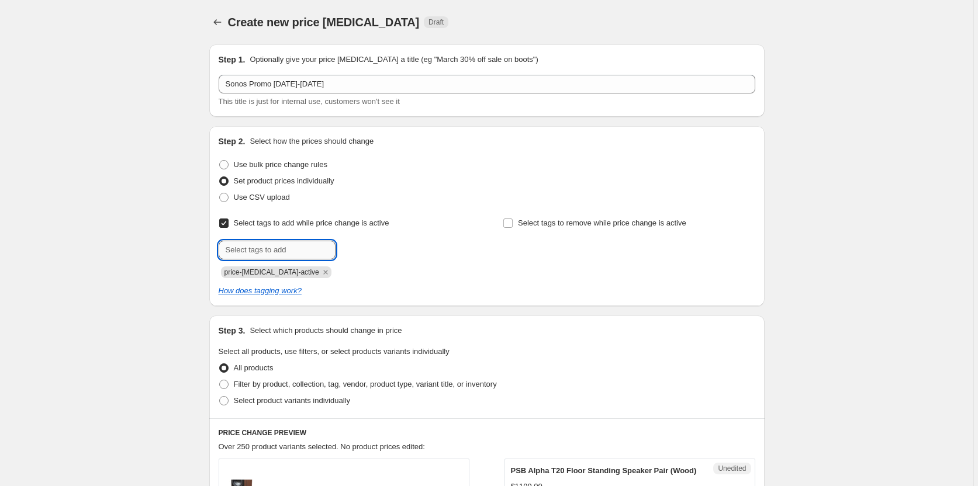
click at [279, 250] on input "text" at bounding box center [277, 250] width 117 height 19
type input "Sonos-Promo"
click at [385, 249] on span "Sonos-Promo" at bounding box center [384, 249] width 46 height 8
click at [323, 272] on icon "Remove price-change-job-active" at bounding box center [325, 272] width 4 height 4
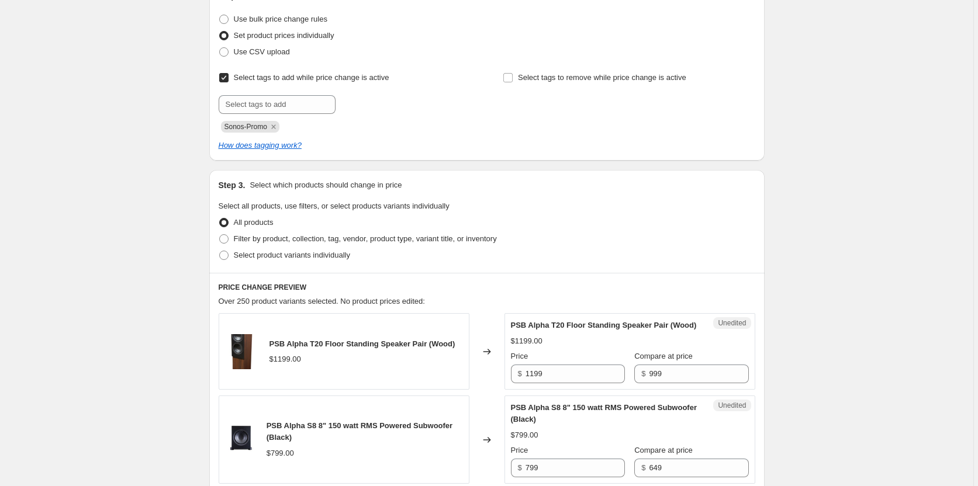
scroll to position [146, 0]
click at [228, 255] on span at bounding box center [223, 254] width 9 height 9
click at [220, 251] on input "Select product variants individually" at bounding box center [219, 250] width 1 height 1
radio input "true"
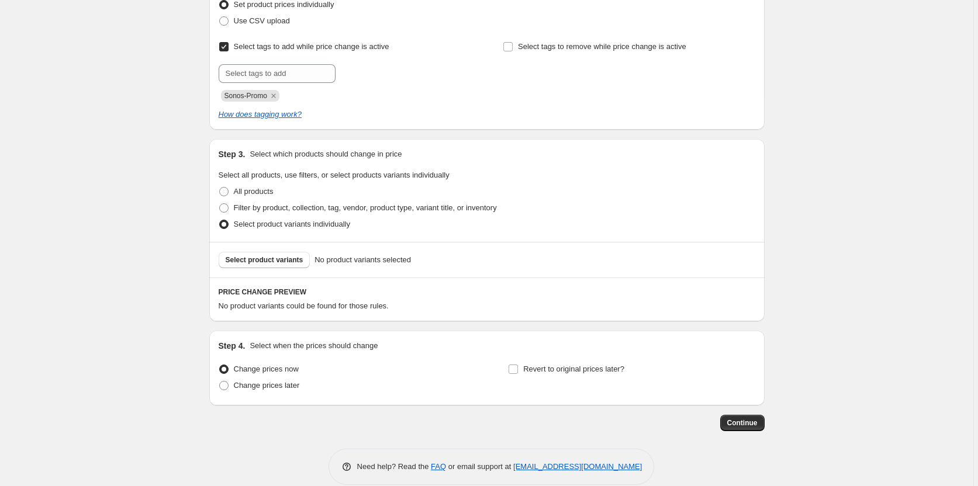
scroll to position [193, 0]
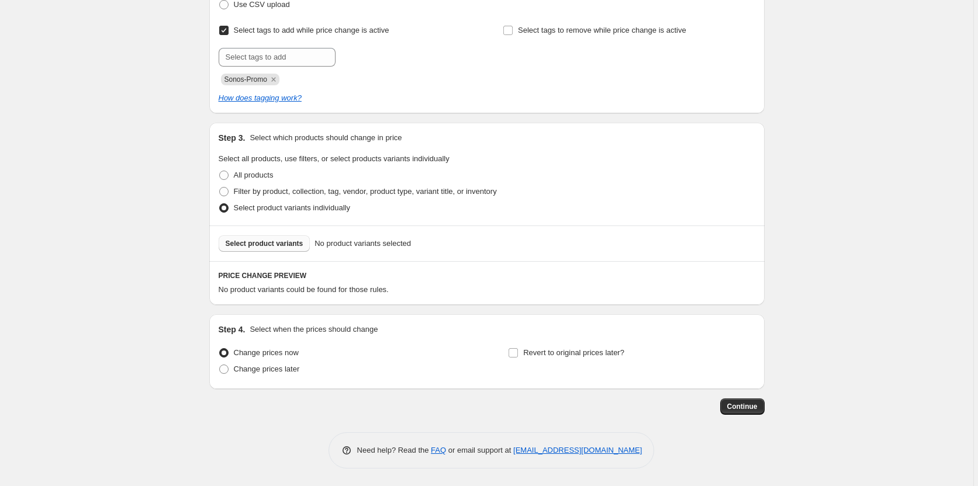
click at [262, 246] on span "Select product variants" at bounding box center [265, 243] width 78 height 9
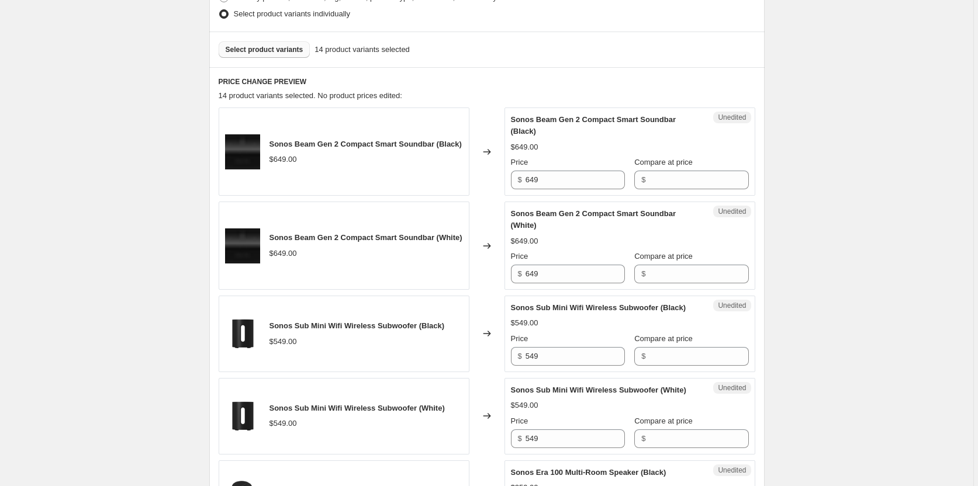
scroll to position [412, 0]
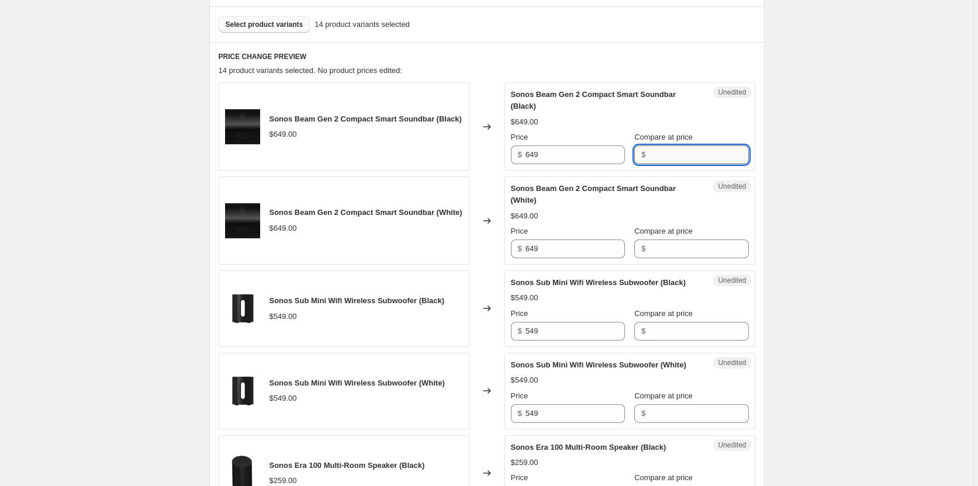
click at [676, 153] on input "Compare at price" at bounding box center [698, 155] width 99 height 19
type input "649.00"
click at [579, 159] on input "649" at bounding box center [574, 155] width 99 height 19
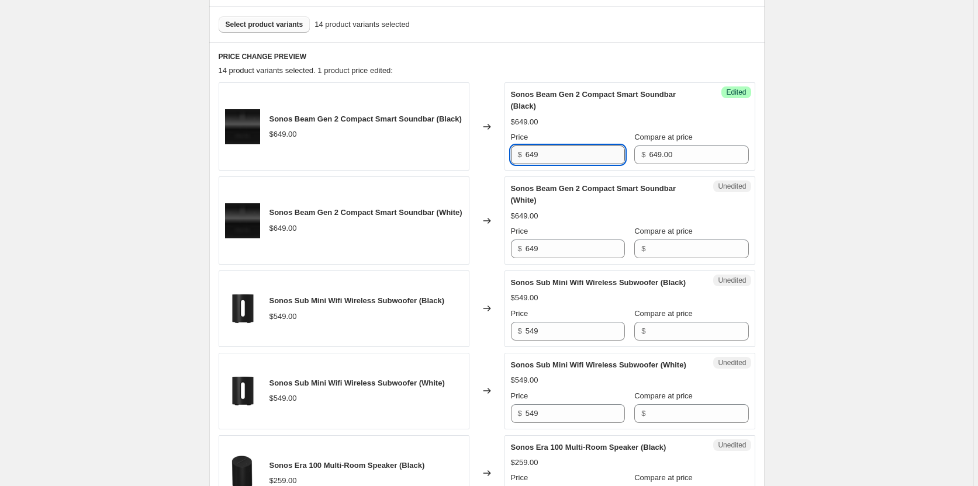
click at [579, 159] on input "649" at bounding box center [574, 155] width 99 height 19
type input "479.00"
click at [590, 248] on input "649" at bounding box center [574, 249] width 99 height 19
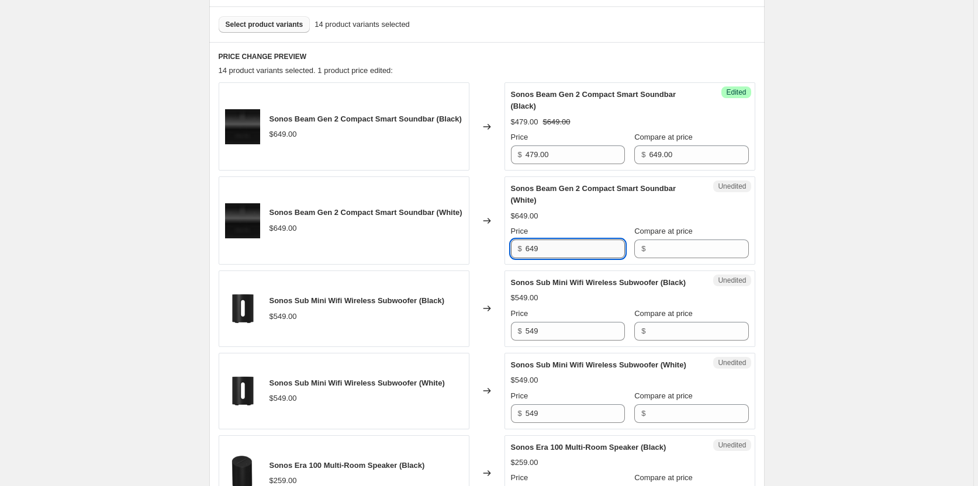
click at [590, 248] on input "649" at bounding box center [574, 249] width 99 height 19
type input "479.00"
click at [670, 255] on input "Compare at price" at bounding box center [698, 249] width 99 height 19
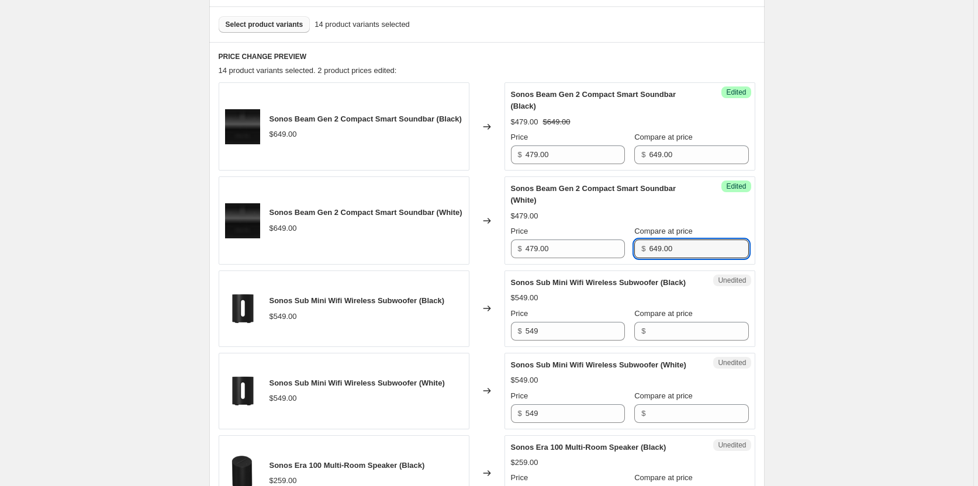
type input "649.00"
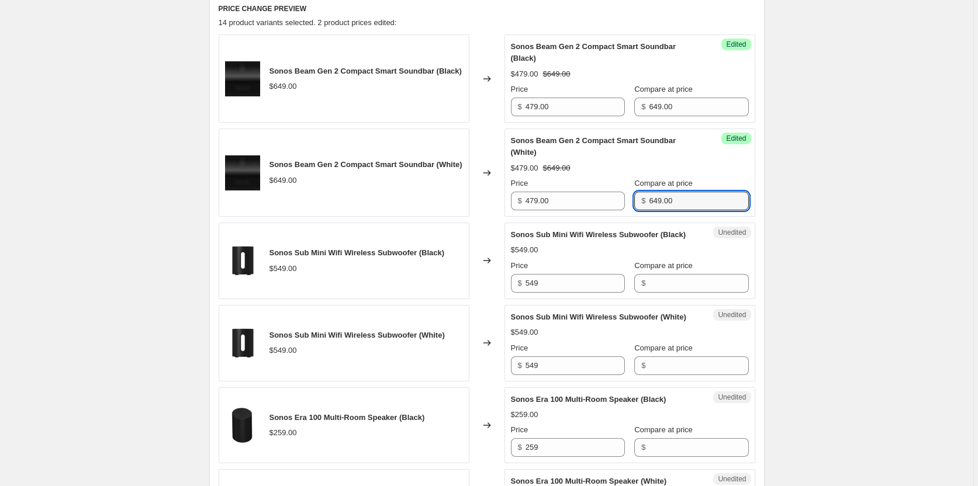
scroll to position [485, 0]
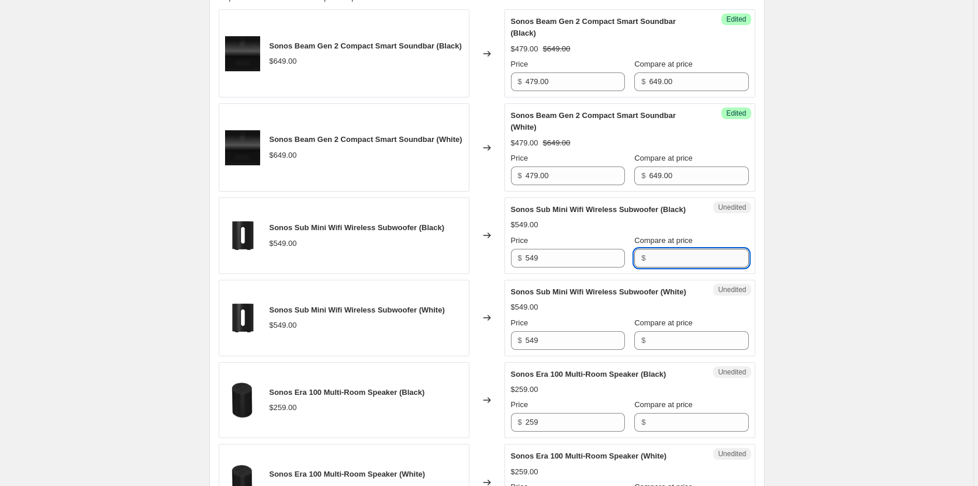
click at [669, 268] on input "Compare at price" at bounding box center [698, 258] width 99 height 19
click at [586, 268] on input "549" at bounding box center [574, 258] width 99 height 19
click at [683, 268] on input "549.00" at bounding box center [698, 258] width 99 height 19
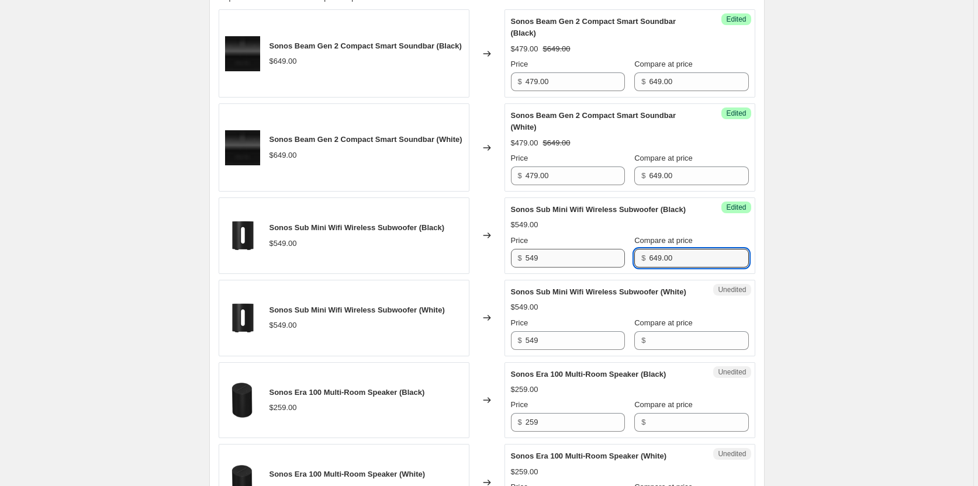
type input "649.00"
click at [551, 268] on input "549" at bounding box center [574, 258] width 99 height 19
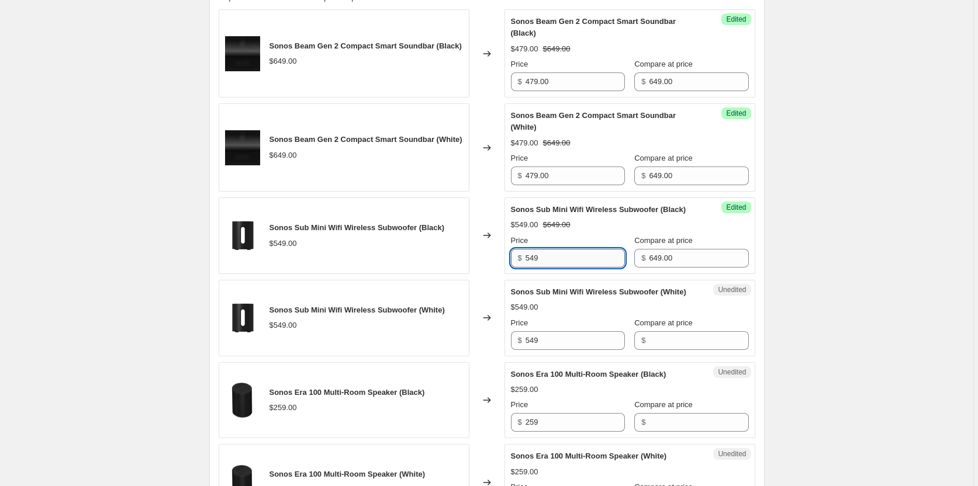
click at [551, 268] on input "549" at bounding box center [574, 258] width 99 height 19
type input "519.00"
click at [596, 350] on input "549" at bounding box center [574, 340] width 99 height 19
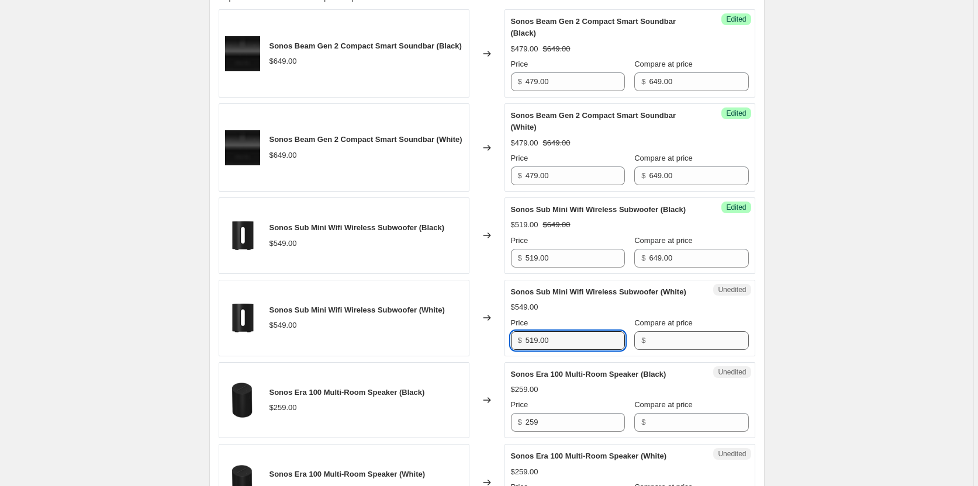
type input "519.00"
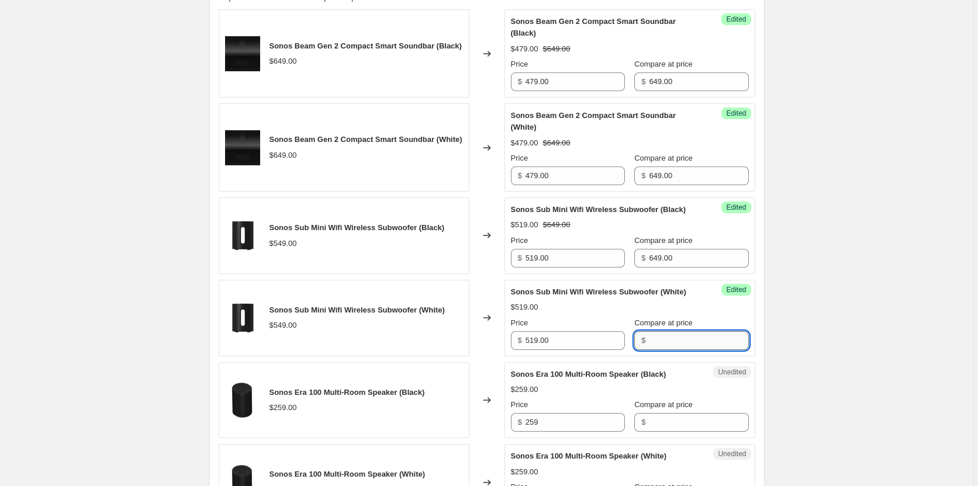
click at [653, 350] on input "Compare at price" at bounding box center [698, 340] width 99 height 19
type input "649.00"
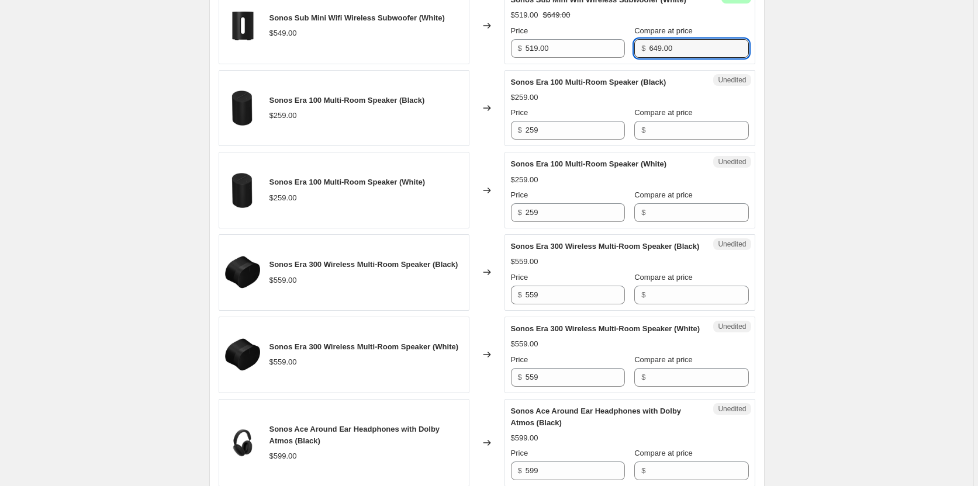
scroll to position [850, 0]
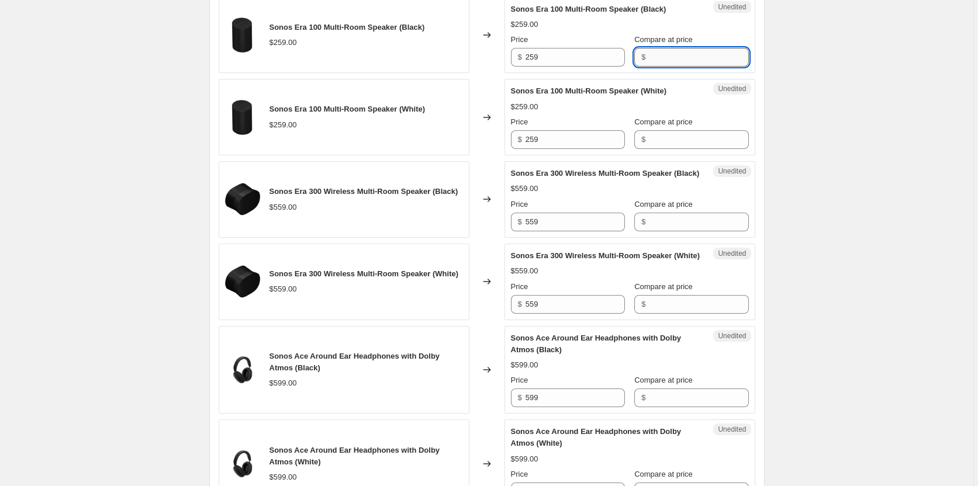
click at [683, 67] on input "Compare at price" at bounding box center [698, 57] width 99 height 19
type input "289.00"
click at [669, 149] on input "Compare at price" at bounding box center [698, 139] width 99 height 19
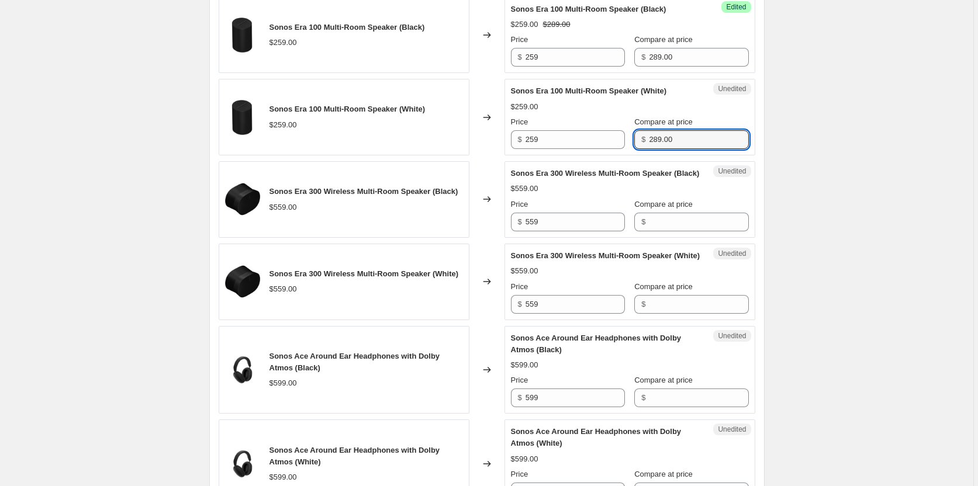
type input "289.00"
click at [573, 67] on input "259" at bounding box center [574, 57] width 99 height 19
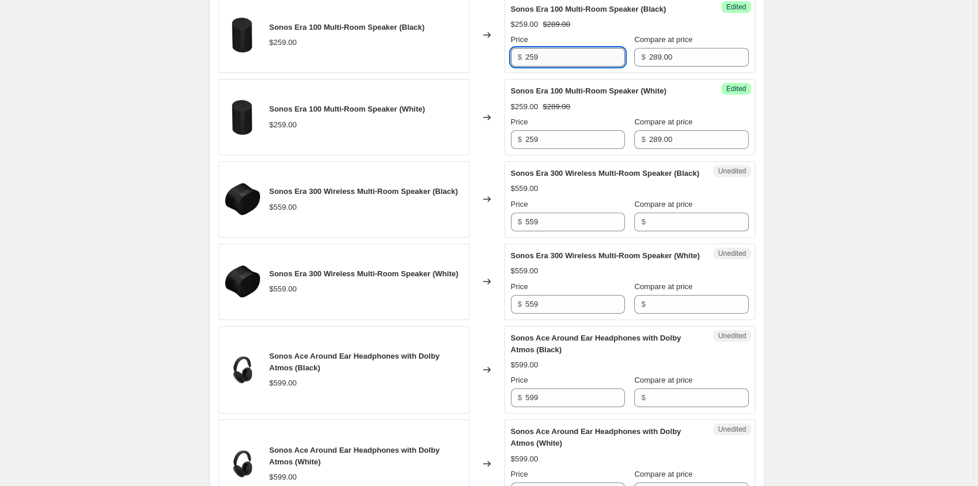
click at [573, 67] on input "259" at bounding box center [574, 57] width 99 height 19
type input "235.00"
click at [591, 149] on input "259" at bounding box center [574, 139] width 99 height 19
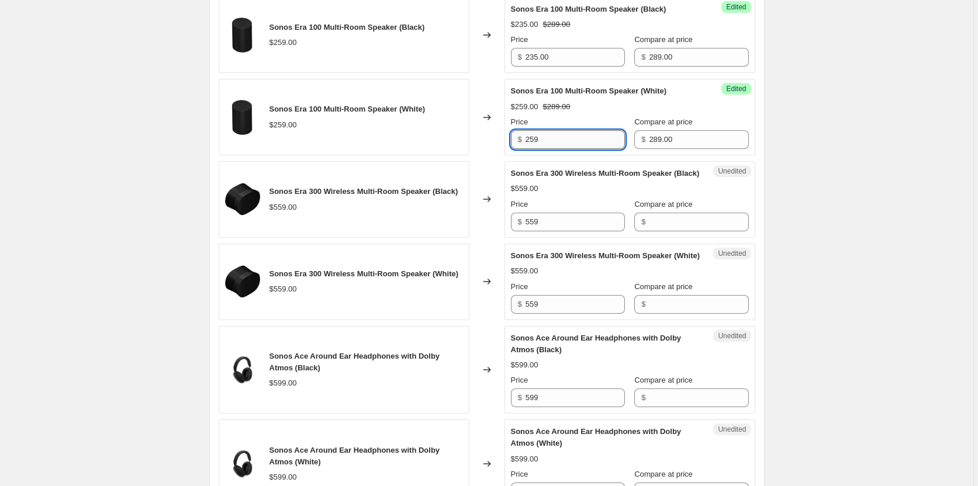
click at [591, 149] on input "259" at bounding box center [574, 139] width 99 height 19
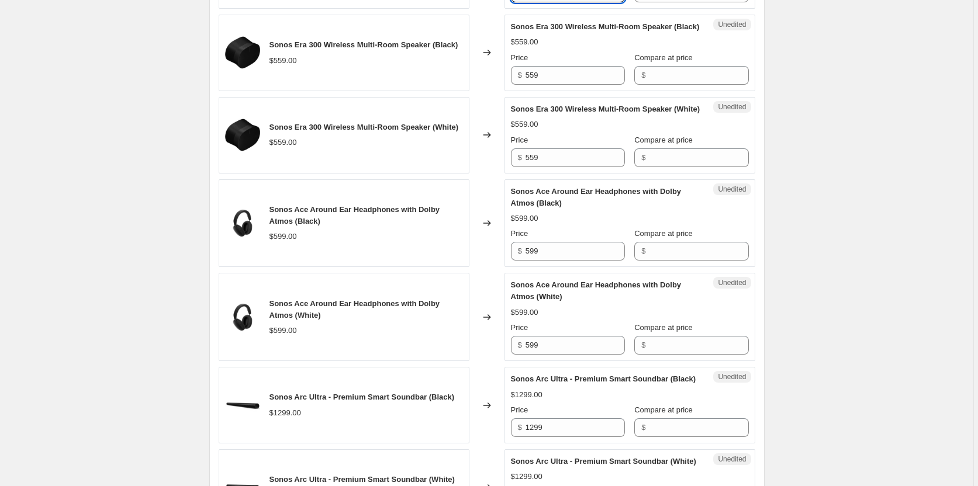
scroll to position [997, 0]
type input "235.00"
click at [680, 85] on input "Compare at price" at bounding box center [698, 76] width 99 height 19
type input "629.00"
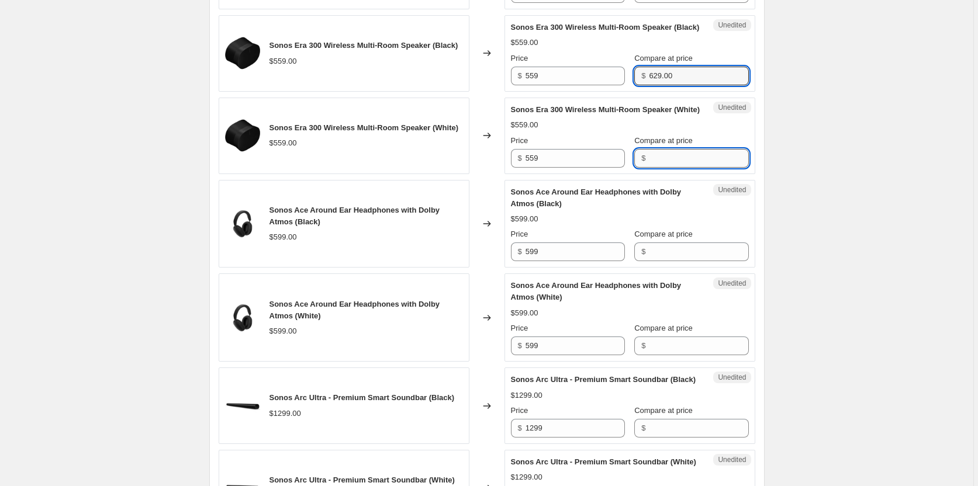
click at [682, 168] on input "Compare at price" at bounding box center [698, 158] width 99 height 19
type input "629.00"
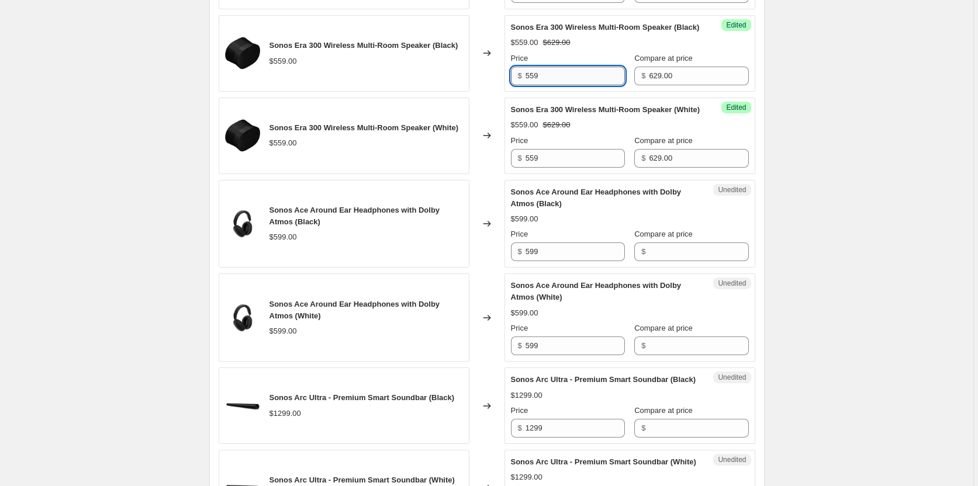
click at [584, 85] on input "559" at bounding box center [574, 76] width 99 height 19
click at [585, 85] on input "559" at bounding box center [574, 76] width 99 height 19
type input "499.00"
click at [570, 174] on div "Success Edited Sonos Era 300 Wireless Multi-Room Speaker (White) $559.00 $629.0…" at bounding box center [629, 136] width 251 height 77
click at [570, 168] on input "559" at bounding box center [574, 158] width 99 height 19
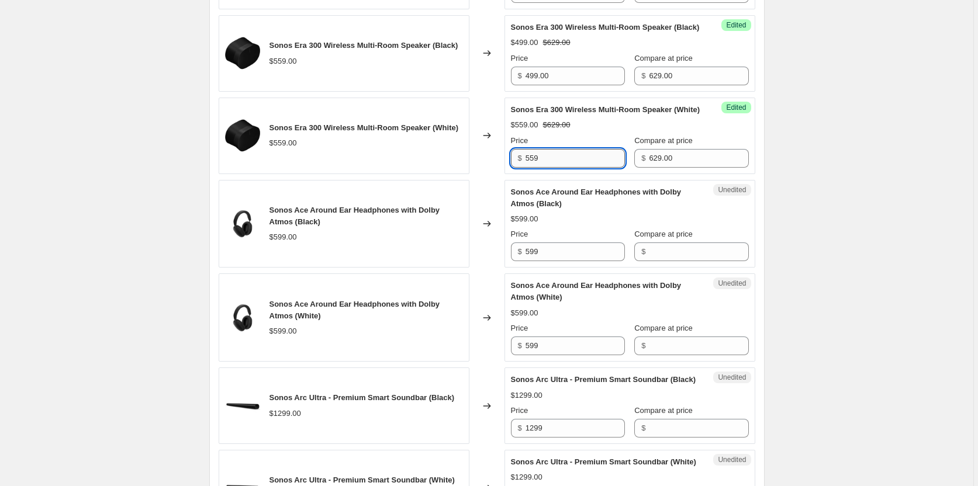
click at [570, 168] on input "559" at bounding box center [574, 158] width 99 height 19
type input "499.00"
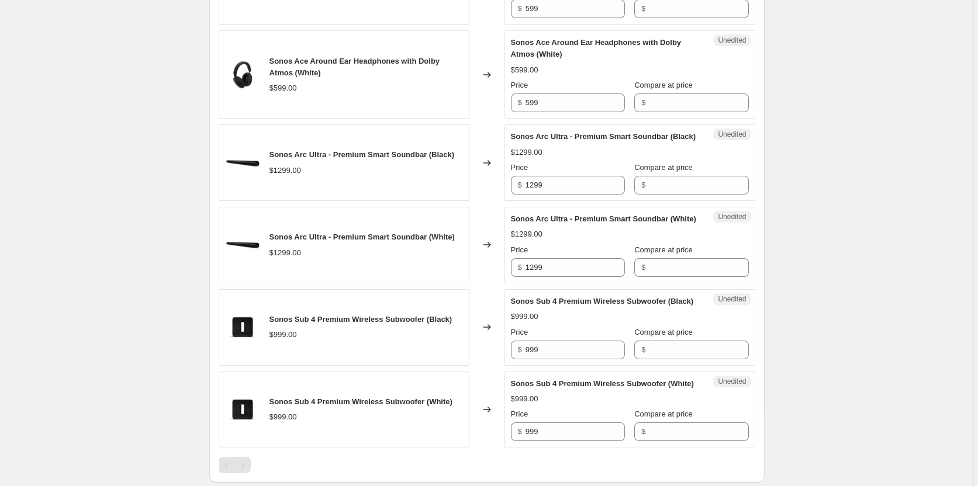
scroll to position [1216, 0]
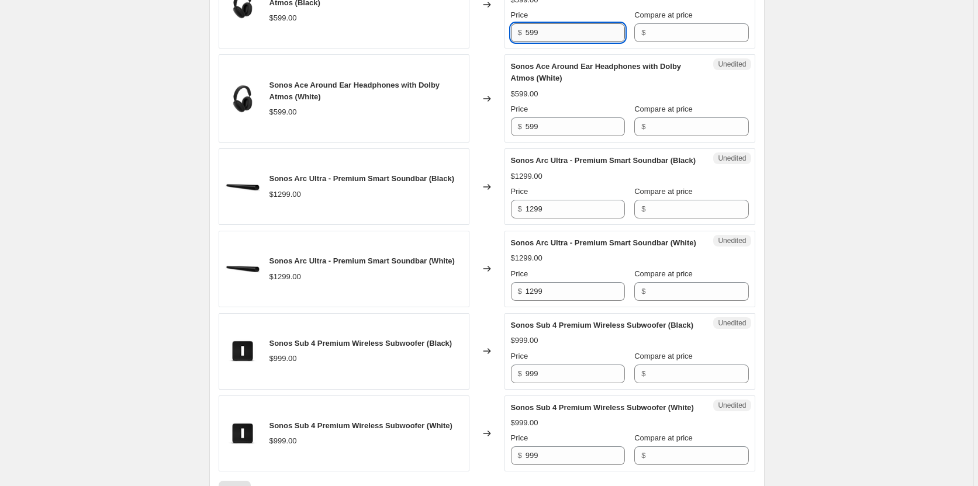
click at [575, 42] on input "599" at bounding box center [574, 32] width 99 height 19
type input "399.00"
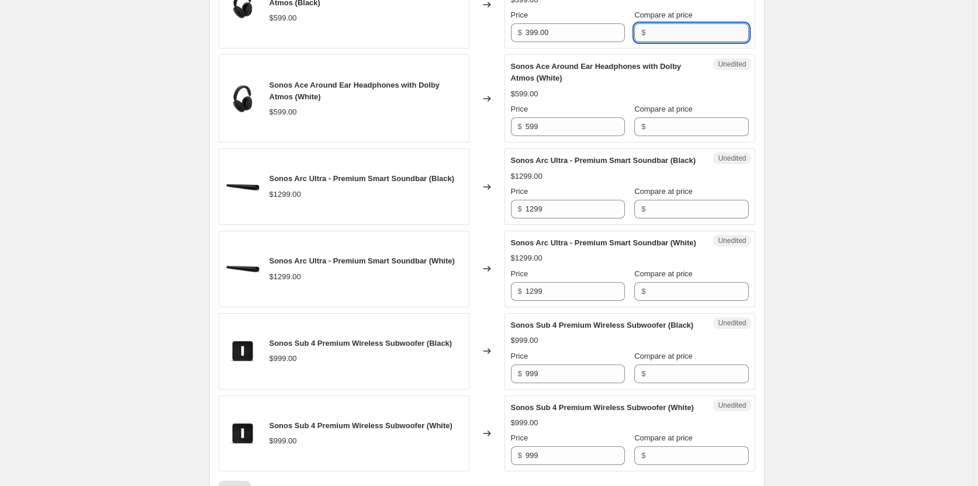
click at [663, 42] on input "Compare at price" at bounding box center [698, 32] width 99 height 19
type input "549.00"
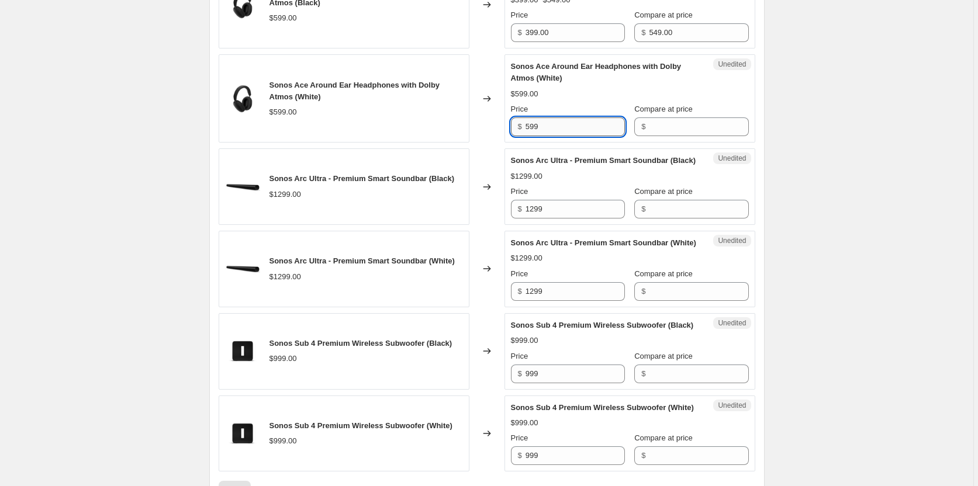
click at [580, 136] on input "599" at bounding box center [574, 126] width 99 height 19
click at [582, 136] on input "599" at bounding box center [574, 126] width 99 height 19
type input "399.00"
click at [672, 136] on input "Compare at price" at bounding box center [698, 126] width 99 height 19
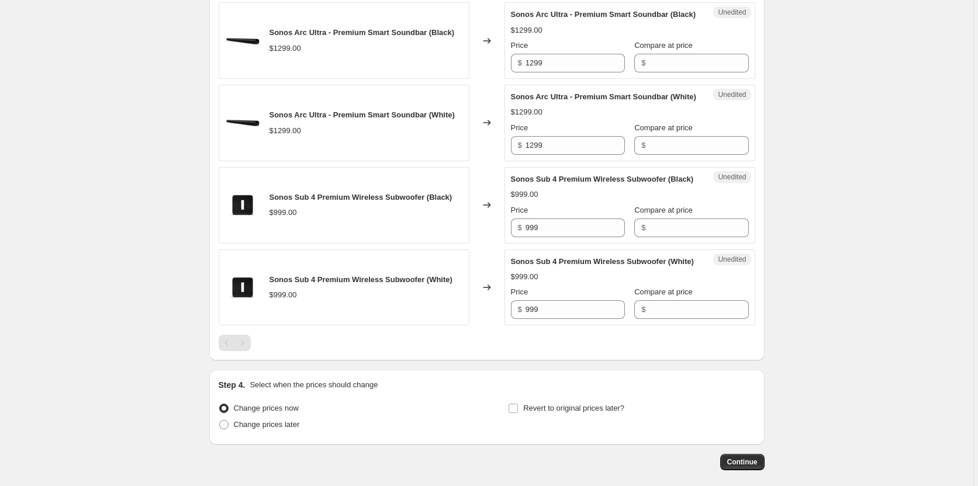
scroll to position [1435, 0]
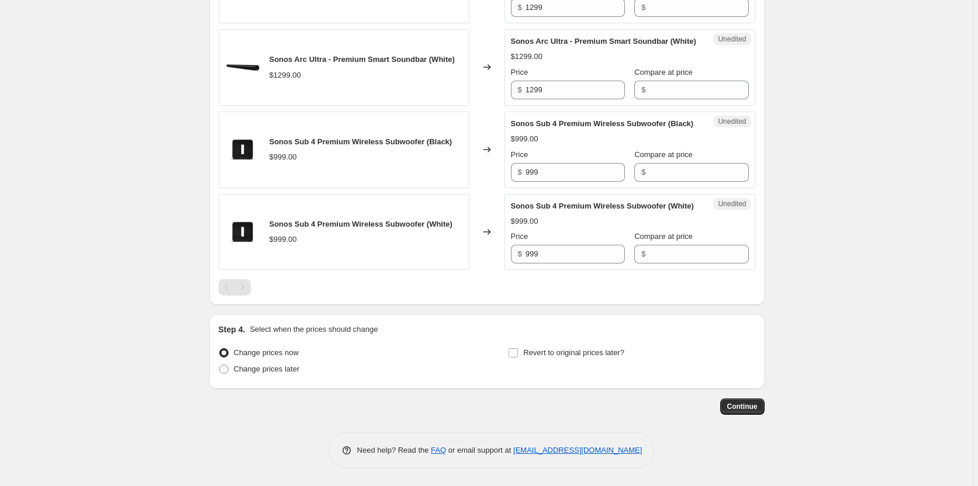
type input "549.00"
click at [580, 17] on input "1299" at bounding box center [574, 7] width 99 height 19
type input "1219.00"
click at [649, 17] on input "Compare at price" at bounding box center [698, 7] width 99 height 19
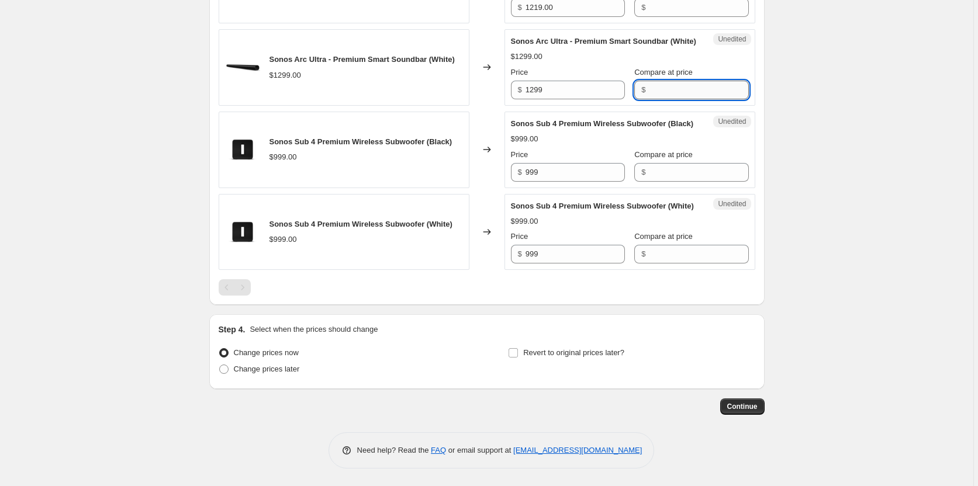
click at [691, 99] on input "Compare at price" at bounding box center [698, 90] width 99 height 19
click at [680, 17] on input "Compare at price" at bounding box center [698, 7] width 99 height 19
type input "1449.00"
click at [679, 99] on input "Compare at price" at bounding box center [698, 90] width 99 height 19
type input "1449.00"
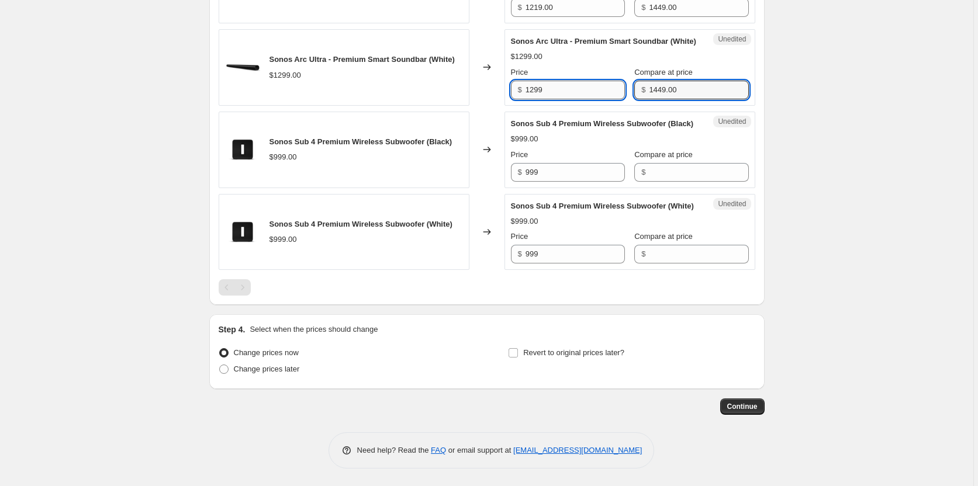
click at [595, 99] on input "1299" at bounding box center [574, 90] width 99 height 19
type input "1219.00"
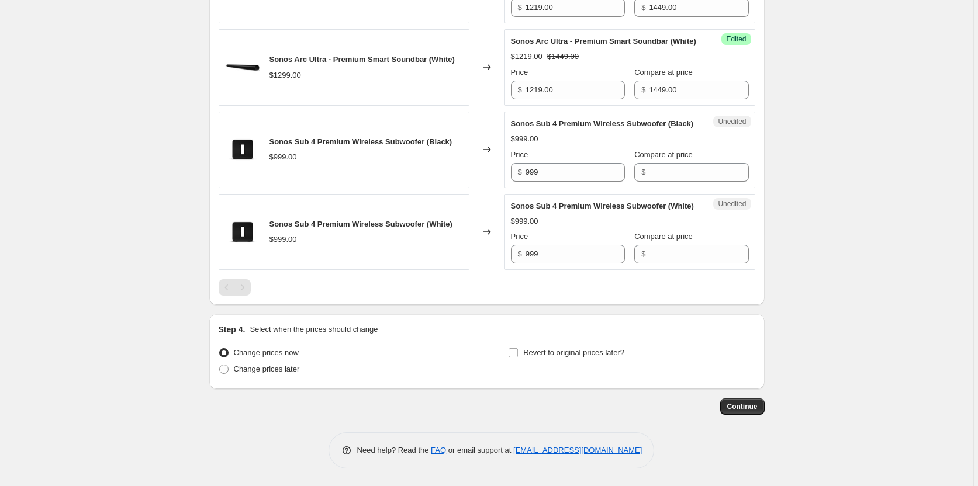
click at [577, 161] on div "Price" at bounding box center [568, 155] width 114 height 12
click at [582, 182] on input "999" at bounding box center [574, 172] width 99 height 19
type input "949.00"
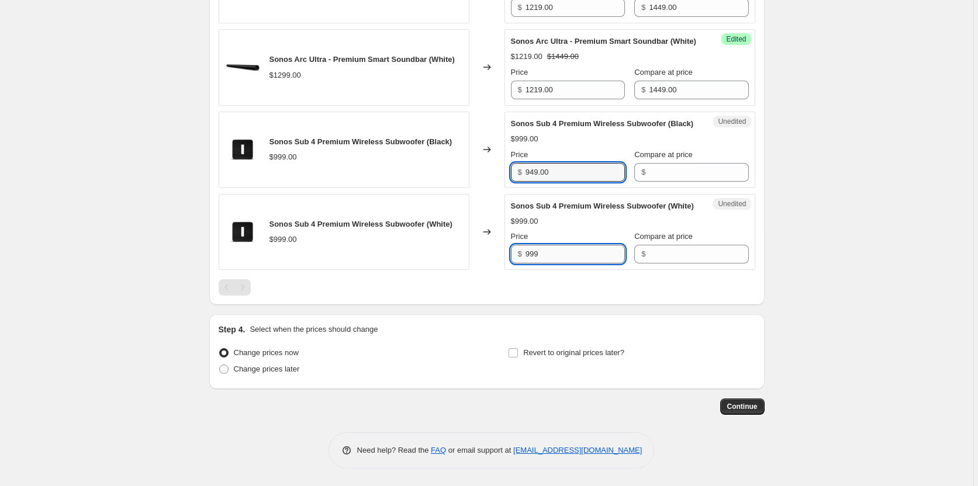
click at [566, 264] on input "999" at bounding box center [574, 254] width 99 height 19
click at [567, 264] on input "999" at bounding box center [574, 254] width 99 height 19
click at [568, 264] on input "999" at bounding box center [574, 254] width 99 height 19
click at [569, 264] on input "999" at bounding box center [574, 254] width 99 height 19
click at [570, 264] on input "999" at bounding box center [574, 254] width 99 height 19
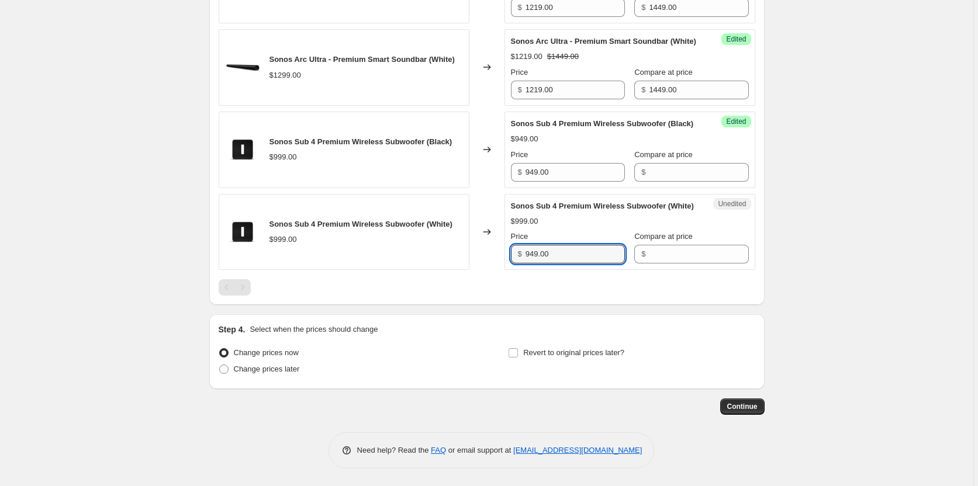
type input "949.00"
click at [675, 182] on input "Compare at price" at bounding box center [698, 172] width 99 height 19
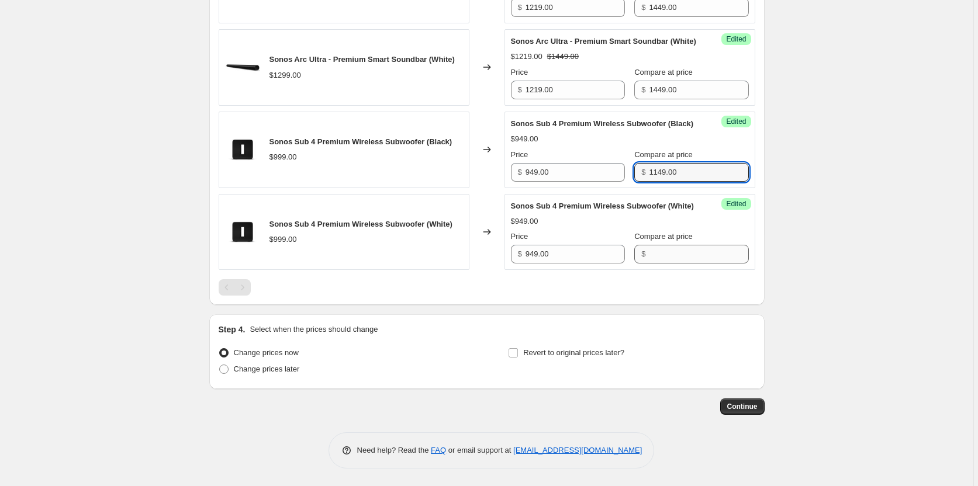
type input "1149.00"
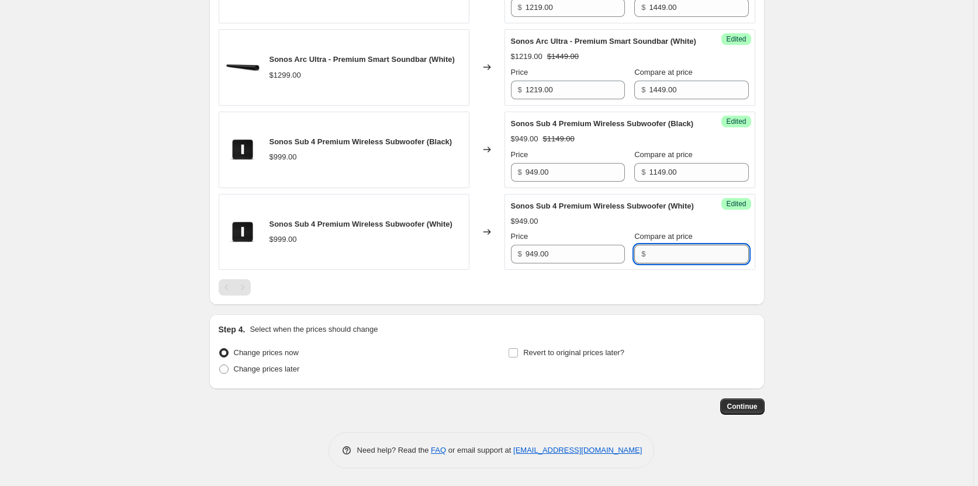
click at [676, 264] on input "Compare at price" at bounding box center [698, 254] width 99 height 19
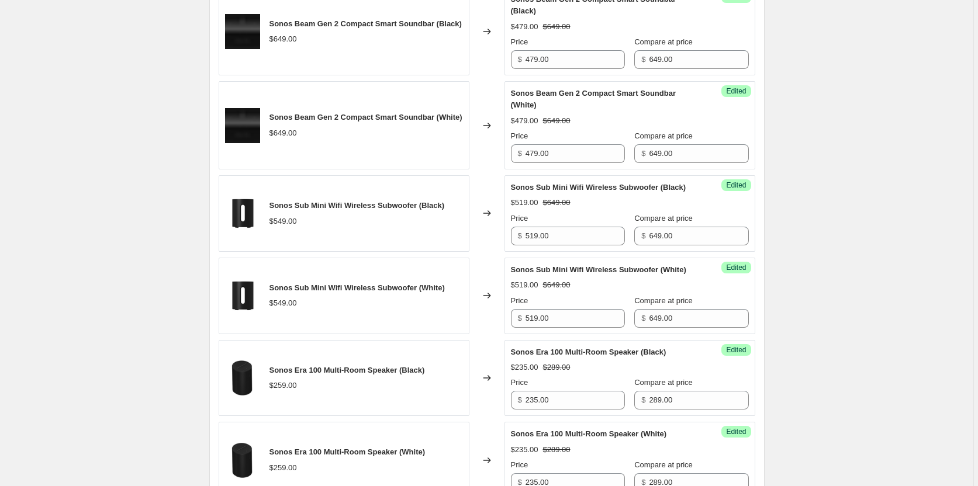
scroll to position [485, 0]
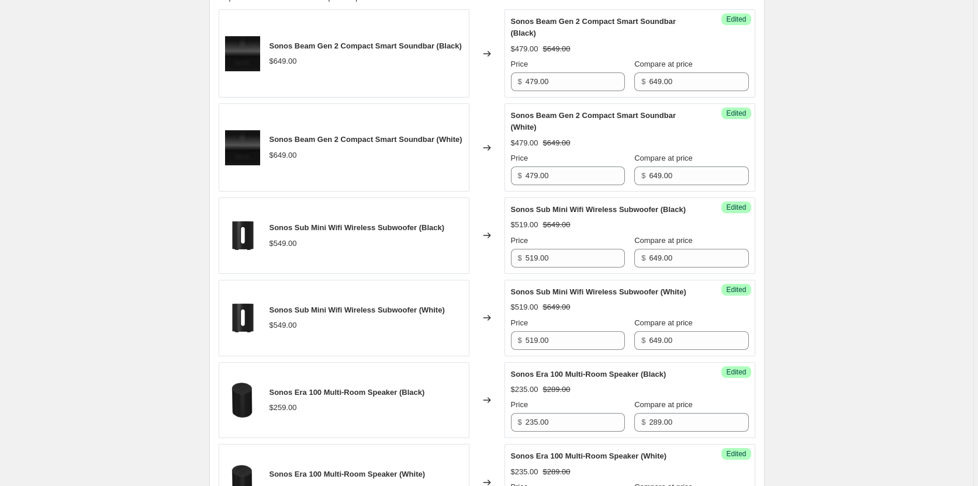
type input "1149.00"
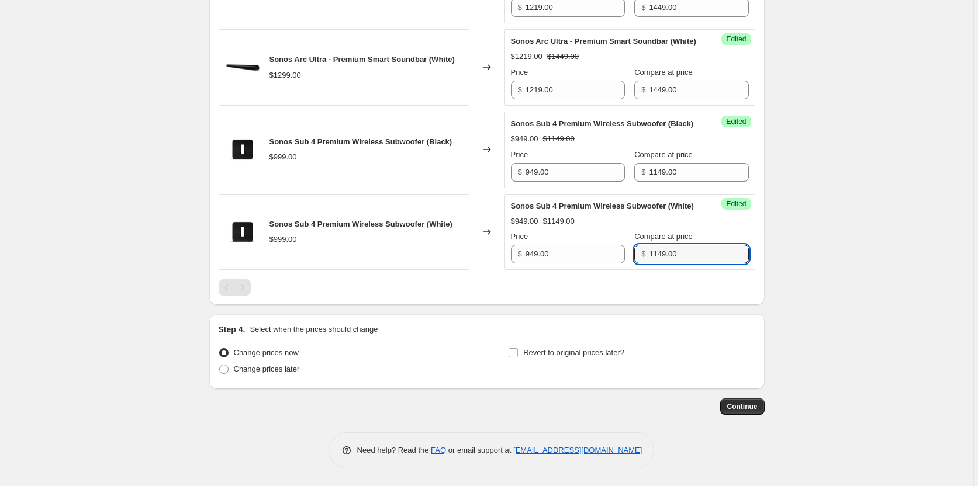
scroll to position [1511, 0]
click at [517, 354] on input "Revert to original prices later?" at bounding box center [512, 352] width 9 height 9
checkbox input "true"
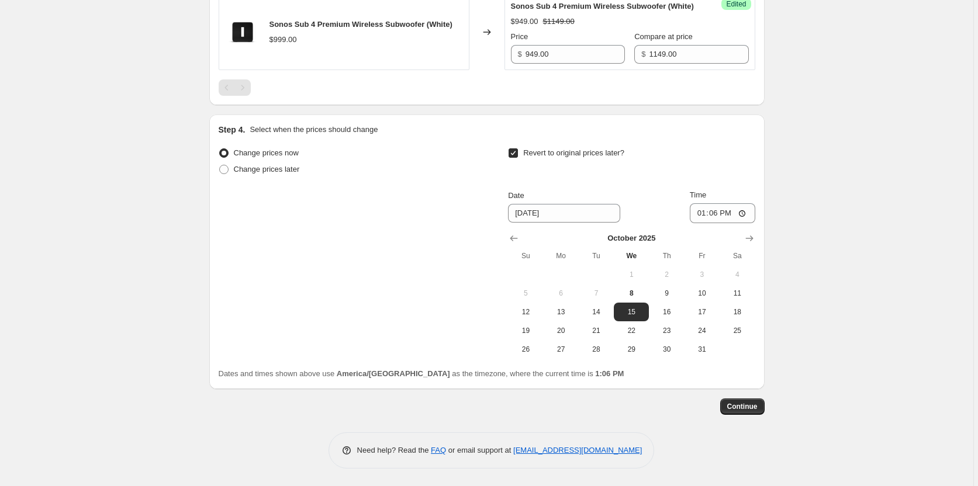
scroll to position [1657, 0]
click at [558, 321] on button "13" at bounding box center [561, 312] width 35 height 19
type input "[DATE]"
click at [728, 223] on input "13:06" at bounding box center [722, 213] width 65 height 20
click at [719, 223] on input "13:06" at bounding box center [722, 213] width 65 height 20
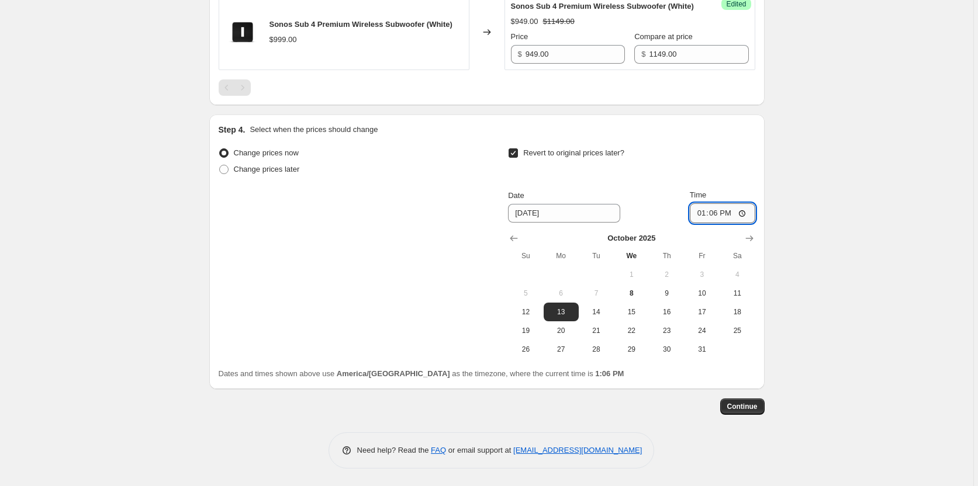
click at [717, 223] on input "13:06" at bounding box center [722, 213] width 65 height 20
type input "01:00"
click at [757, 411] on span "Continue" at bounding box center [742, 406] width 30 height 9
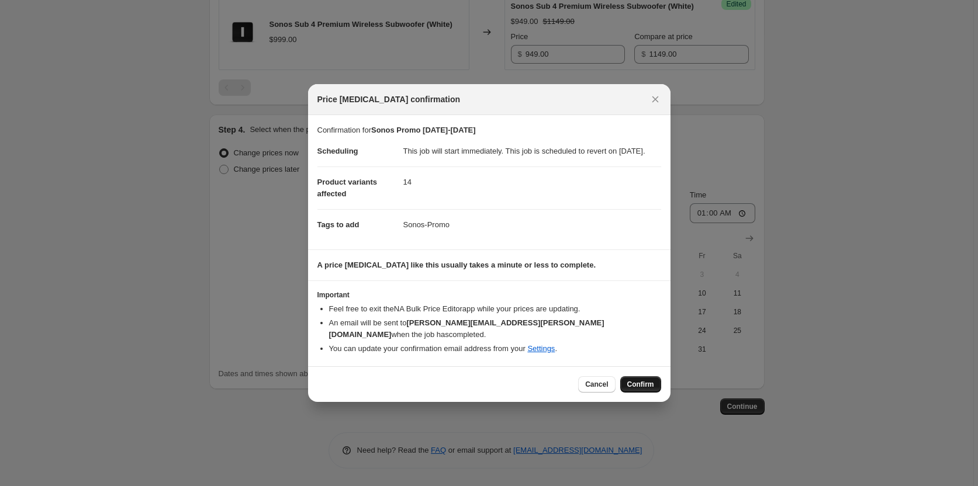
click at [648, 386] on span "Confirm" at bounding box center [640, 384] width 27 height 9
